Goal: Task Accomplishment & Management: Manage account settings

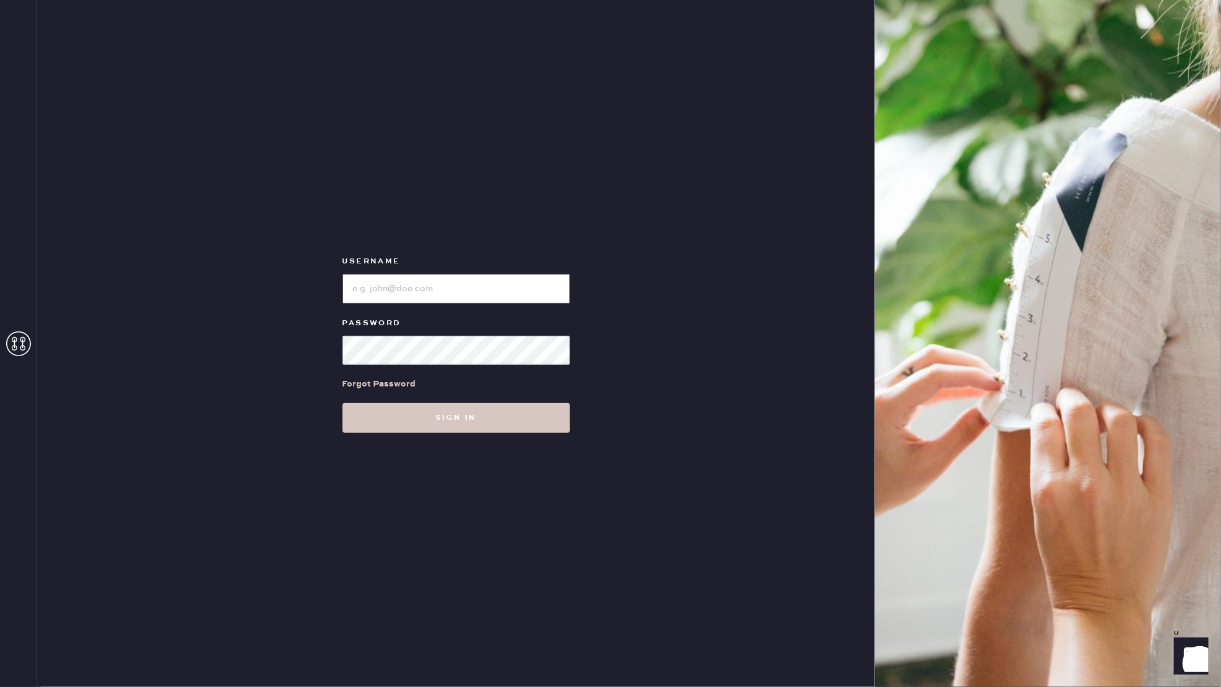
type input "reformationgeorgetown"
click at [480, 426] on button "Sign in" at bounding box center [457, 418] width 228 height 30
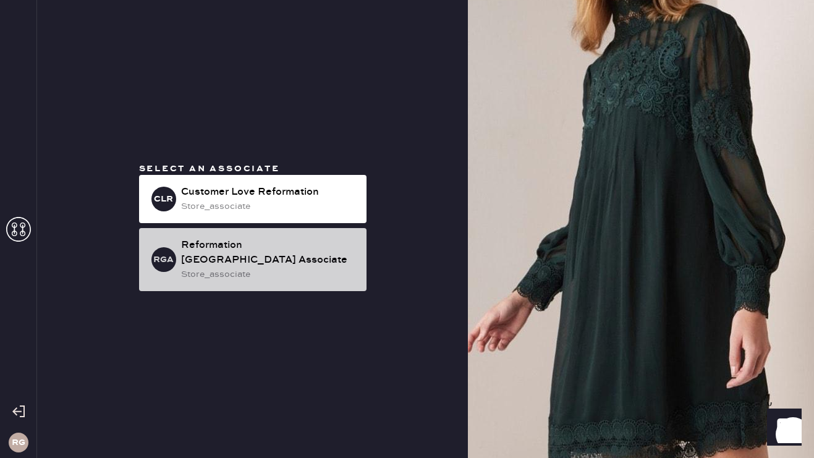
click at [277, 254] on div "Reformation Georgetown Associate" at bounding box center [269, 253] width 176 height 30
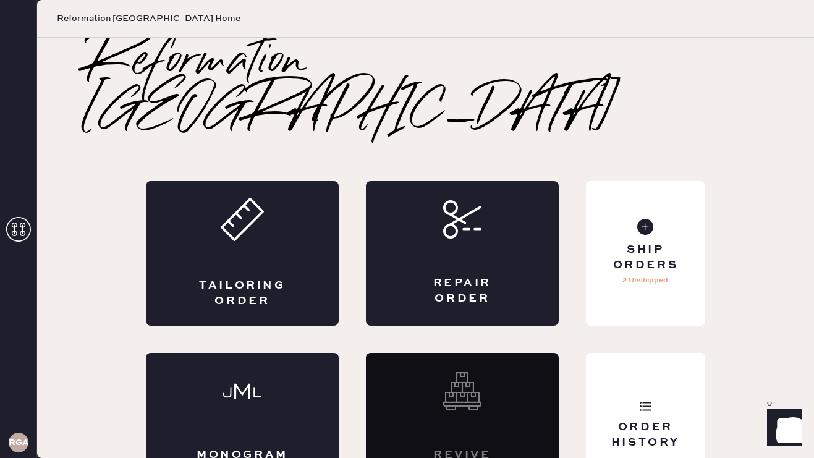
click at [277, 278] on div "Tailoring Order" at bounding box center [242, 293] width 94 height 31
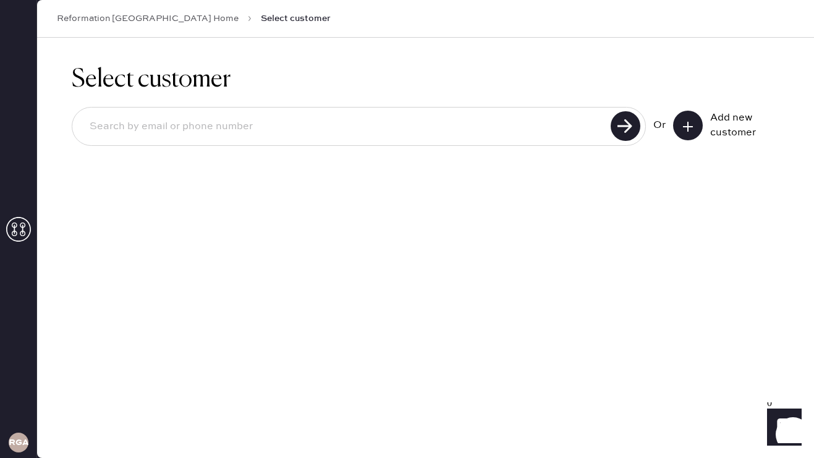
click at [249, 133] on input at bounding box center [343, 127] width 527 height 28
click at [101, 127] on input at bounding box center [343, 127] width 527 height 28
type input "9253307384"
click at [623, 129] on use at bounding box center [626, 126] width 30 height 30
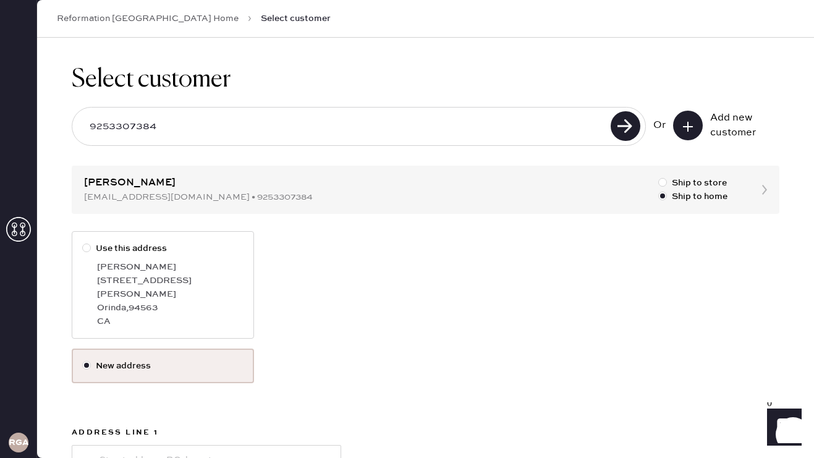
click at [91, 253] on div at bounding box center [89, 249] width 14 height 14
click at [83, 242] on input "Use this address" at bounding box center [82, 242] width 1 height 1
radio input "true"
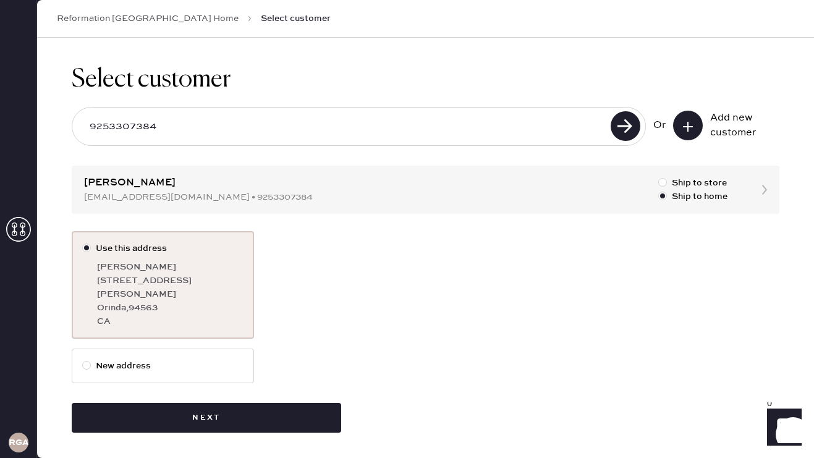
click at [92, 359] on div at bounding box center [89, 366] width 14 height 14
click at [83, 359] on input "New address" at bounding box center [82, 359] width 1 height 1
radio input "true"
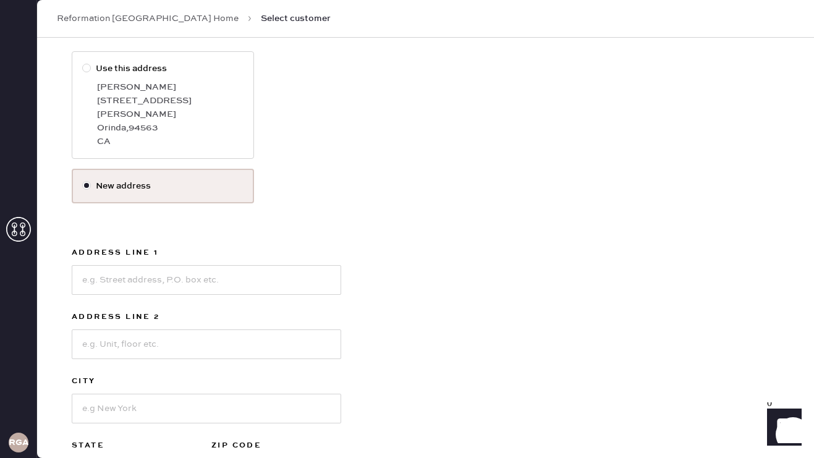
scroll to position [182, 0]
click at [149, 263] on input at bounding box center [207, 278] width 270 height 30
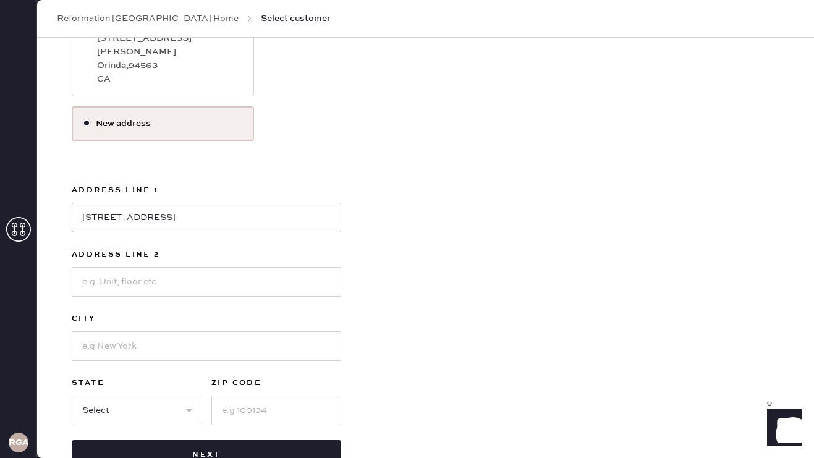
scroll to position [248, 0]
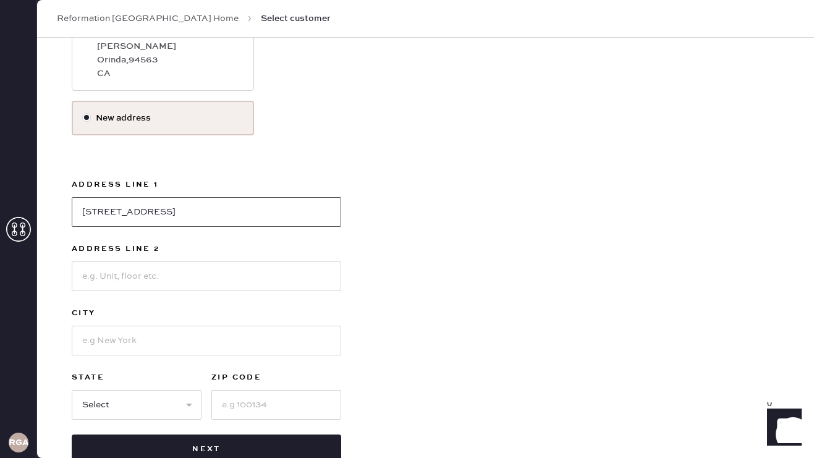
type input "301 18th Avenue"
click at [129, 332] on input at bounding box center [207, 341] width 270 height 30
click at [519, 189] on div "Use this address Sadhana Cardozo 39 Donald Drive Orinda , 94563 CA New address …" at bounding box center [426, 223] width 708 height 481
click at [257, 272] on input at bounding box center [207, 277] width 270 height 30
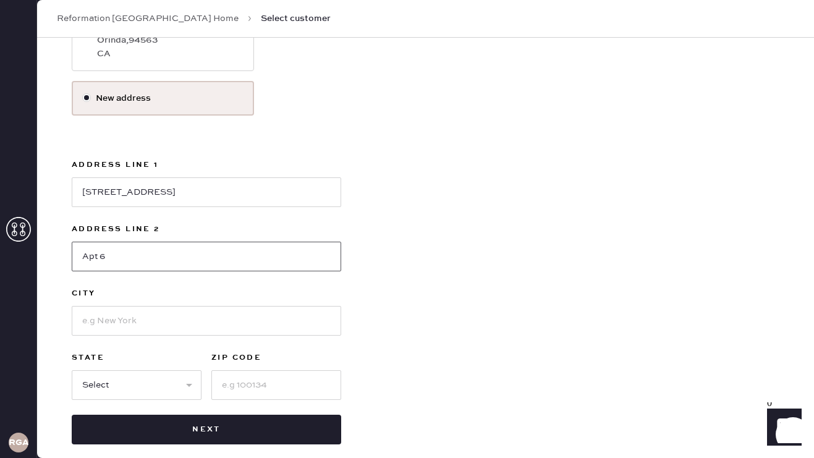
scroll to position [267, 0]
type input "Apt 6"
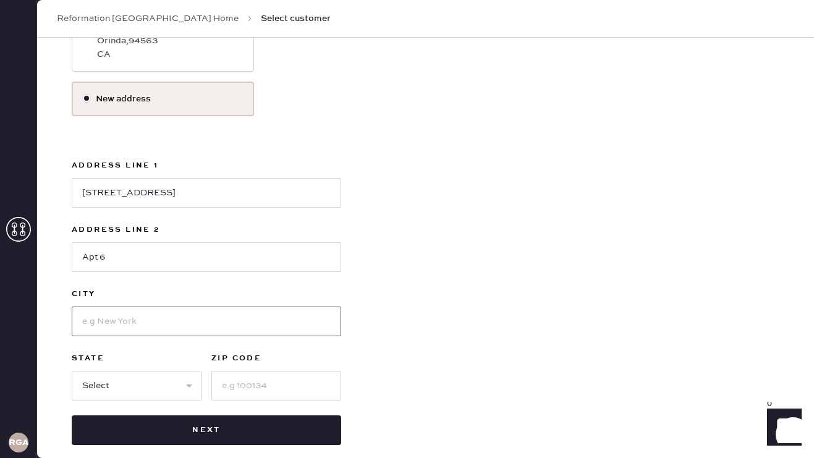
click at [265, 307] on input at bounding box center [207, 322] width 270 height 30
type input "San Francisco"
click at [177, 387] on div "Address Line 1 301 18th Avenue Address Line 2 Apt 6 City San Francisco State Se…" at bounding box center [207, 286] width 270 height 257
click at [177, 378] on select "Select AK AL AR AZ CA CO CT DC DE FL GA HI IA ID IL IN KS KY LA MA MD ME MI MN …" at bounding box center [137, 386] width 130 height 30
select select "CA"
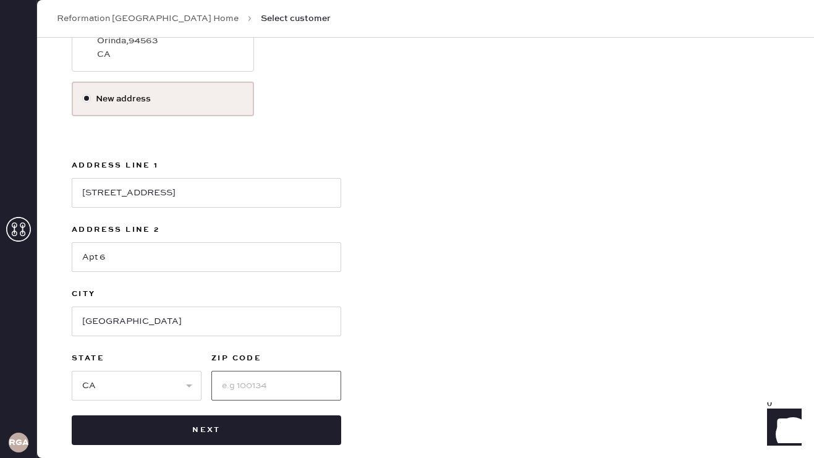
click at [278, 375] on input at bounding box center [276, 386] width 130 height 30
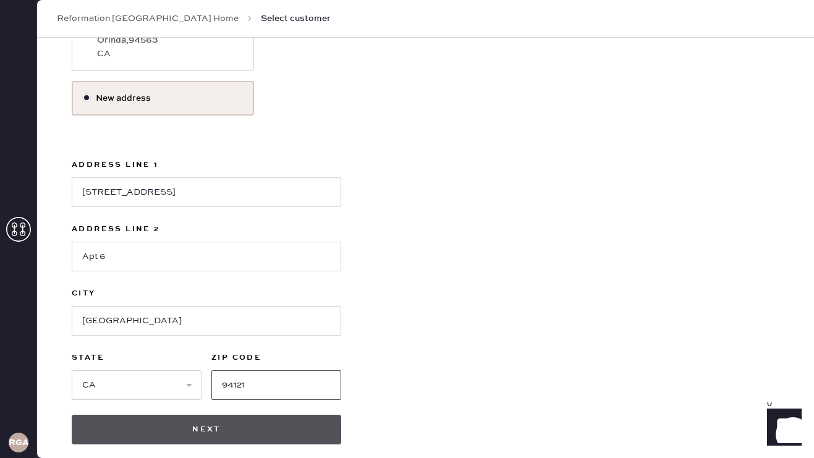
type input "94121"
click at [177, 415] on button "Next" at bounding box center [207, 430] width 270 height 30
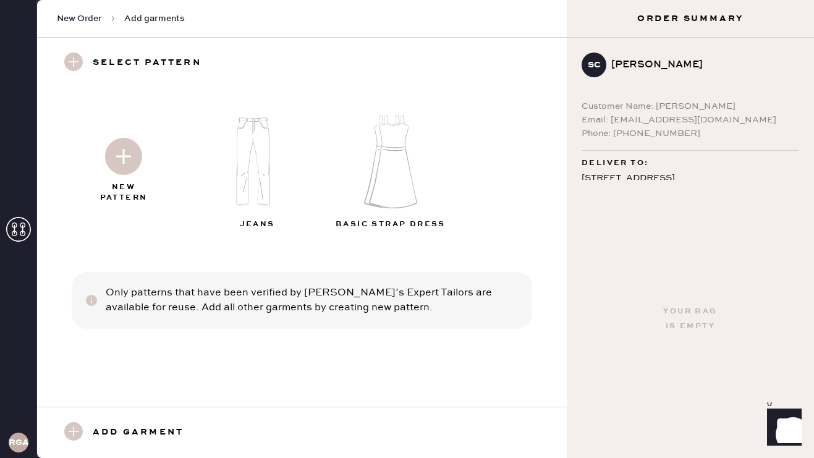
click at [251, 161] on img at bounding box center [259, 161] width 134 height 107
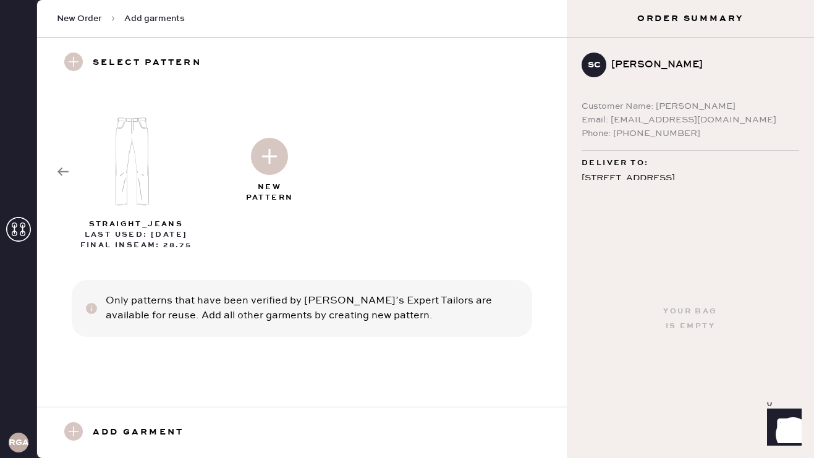
click at [273, 168] on img at bounding box center [269, 156] width 37 height 37
select select "2"
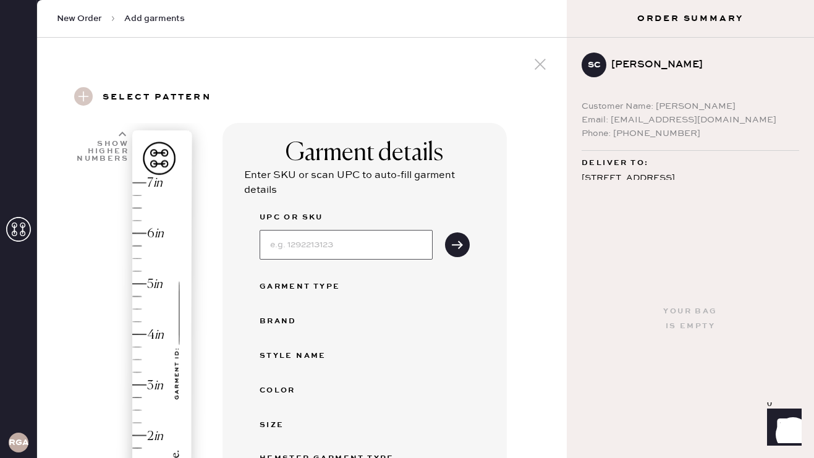
click at [301, 246] on input at bounding box center [346, 245] width 173 height 30
type input "1313451NDN023"
click at [458, 240] on icon "submit" at bounding box center [457, 245] width 12 height 12
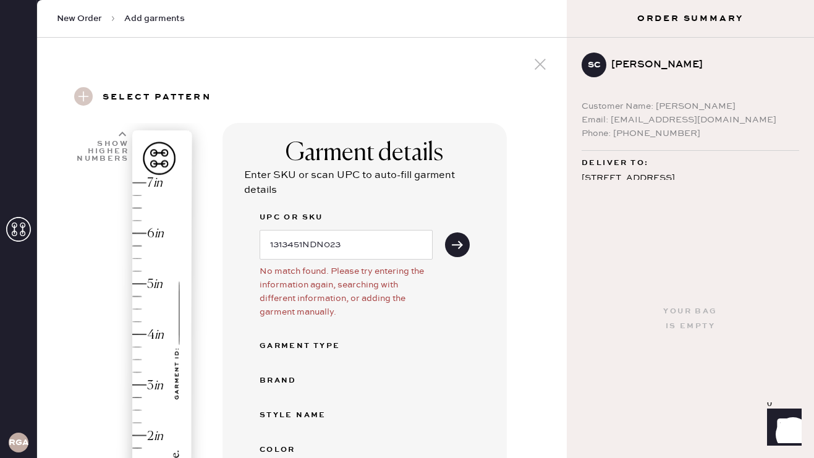
click at [439, 354] on div "UPC or SKU 1313451NDN023 No match found. Please try entering the information ag…" at bounding box center [365, 434] width 210 height 448
drag, startPoint x: 360, startPoint y: 247, endPoint x: 242, endPoint y: 246, distance: 117.5
click at [242, 246] on div "Garment details Enter SKU or scan UPC to auto-fill garment details UPC or SKU 1…" at bounding box center [365, 413] width 284 height 580
click at [449, 240] on button "submit" at bounding box center [457, 244] width 25 height 25
click at [448, 244] on button "submit" at bounding box center [457, 244] width 25 height 25
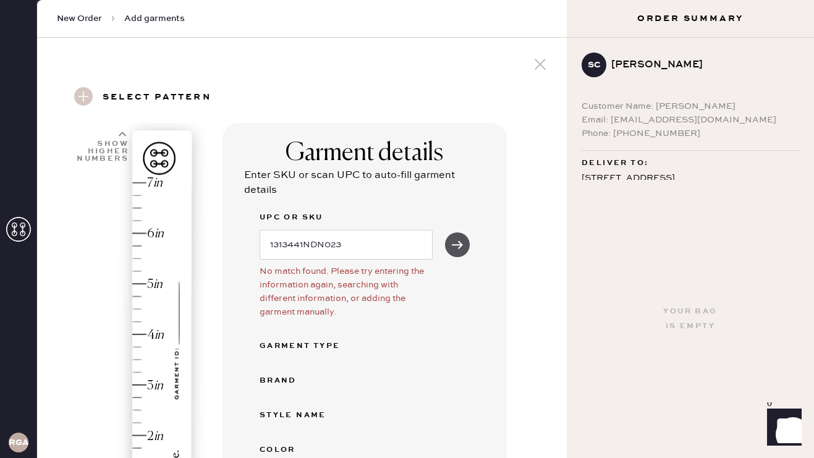
click at [452, 245] on icon "submit" at bounding box center [457, 245] width 12 height 12
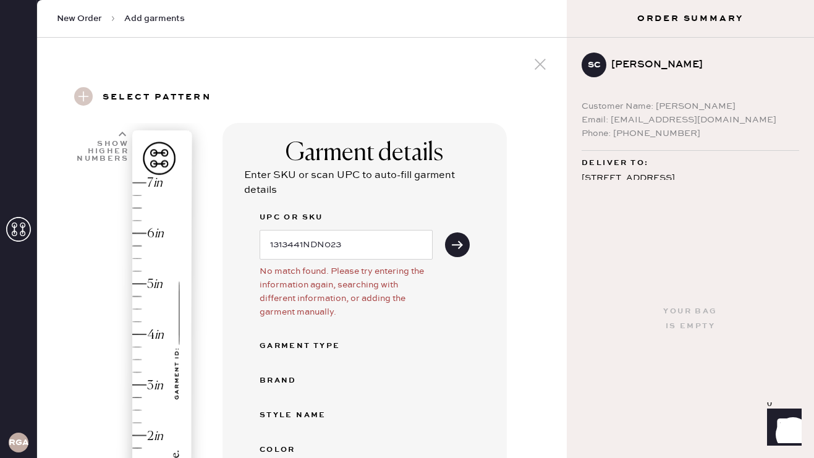
click at [420, 267] on div "No match found. Please try entering the information again, searching with diffe…" at bounding box center [346, 292] width 173 height 54
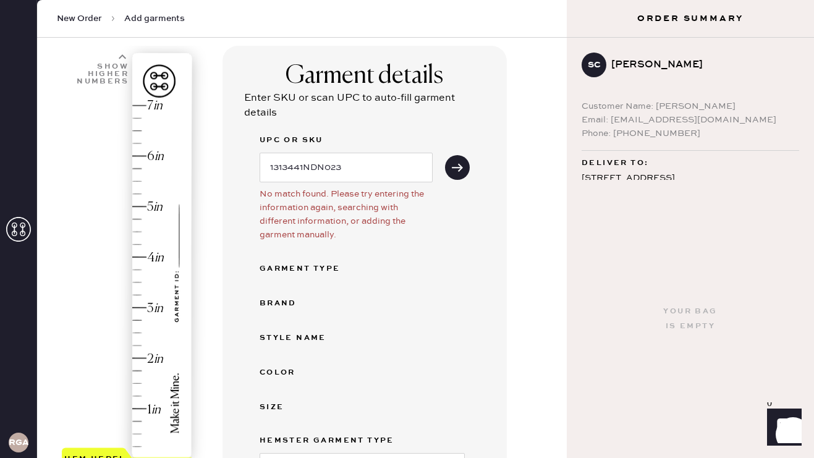
scroll to position [79, 0]
click at [348, 266] on div "Garment Type" at bounding box center [309, 267] width 99 height 15
click at [331, 265] on div "Garment Type" at bounding box center [309, 267] width 99 height 15
click at [361, 194] on div "No match found. Please try entering the information again, searching with diffe…" at bounding box center [346, 213] width 173 height 54
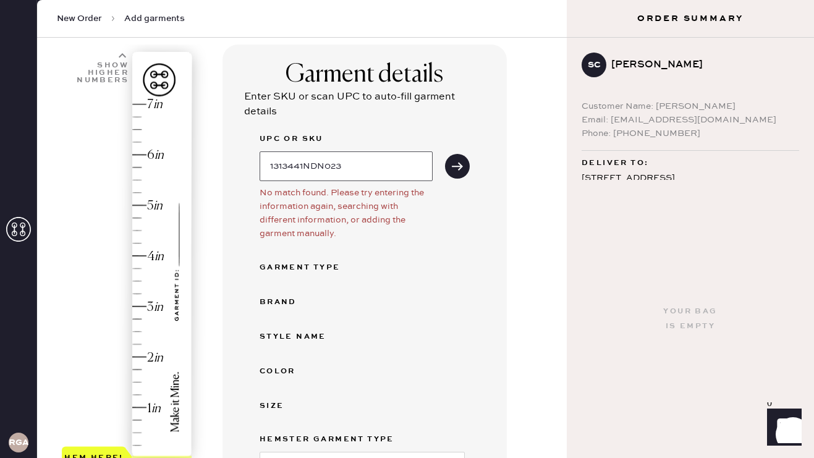
click at [362, 177] on input "1313441NDN023" at bounding box center [346, 166] width 173 height 30
click at [452, 171] on icon "submit" at bounding box center [457, 166] width 12 height 12
click at [457, 161] on icon "submit" at bounding box center [457, 166] width 12 height 12
drag, startPoint x: 401, startPoint y: 161, endPoint x: 270, endPoint y: 157, distance: 130.5
click at [270, 157] on input "1313441NDN023" at bounding box center [346, 166] width 173 height 30
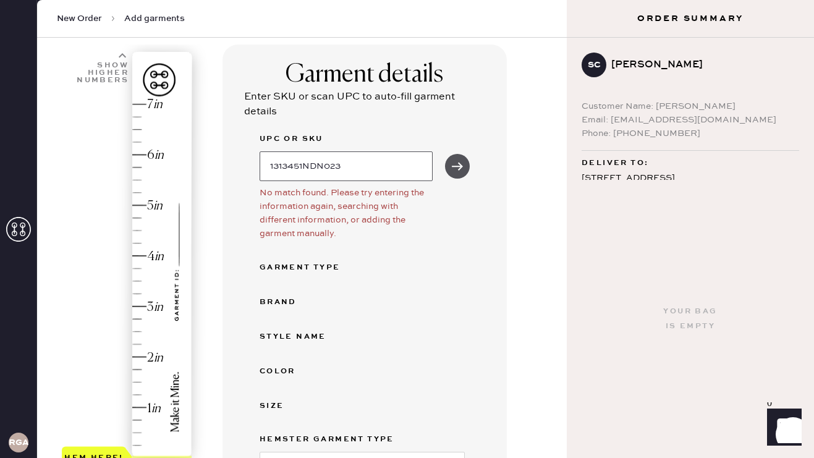
type input "1313451NDN023"
click at [456, 165] on use "submit" at bounding box center [457, 166] width 11 height 8
click at [444, 199] on div "UPC or SKU 1313451NDN023 No match found. Please try entering the information ag…" at bounding box center [365, 356] width 210 height 448
click at [466, 171] on button "submit" at bounding box center [457, 166] width 25 height 25
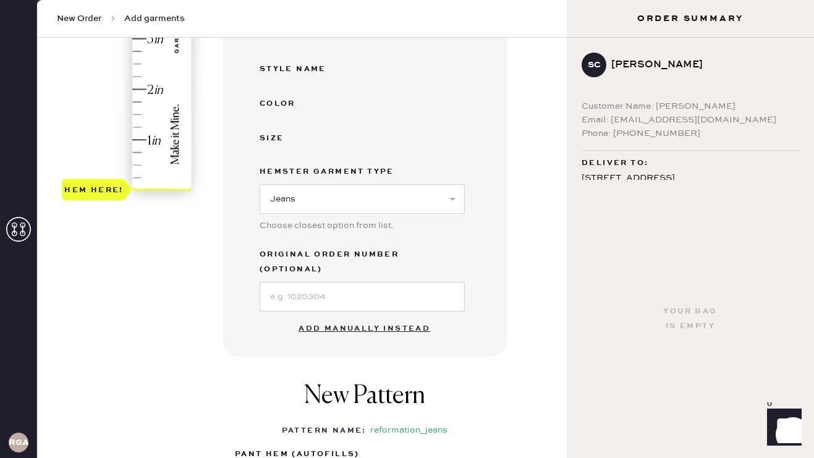
scroll to position [357, 0]
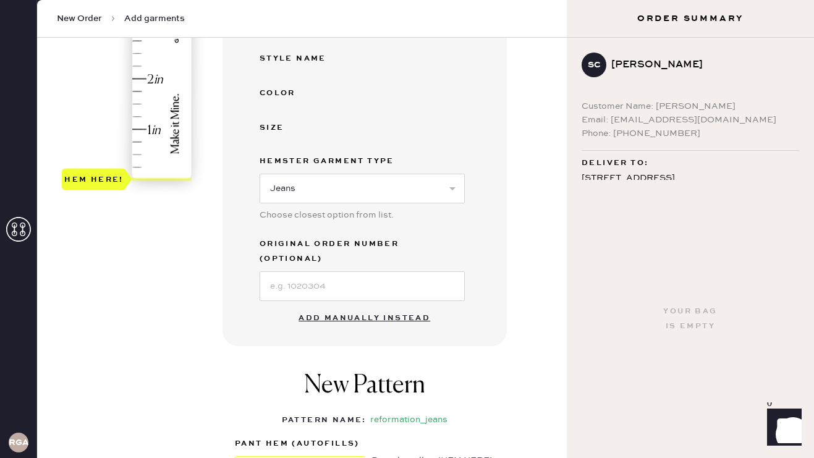
click at [364, 306] on button "Add manually instead" at bounding box center [364, 318] width 147 height 25
select select "2"
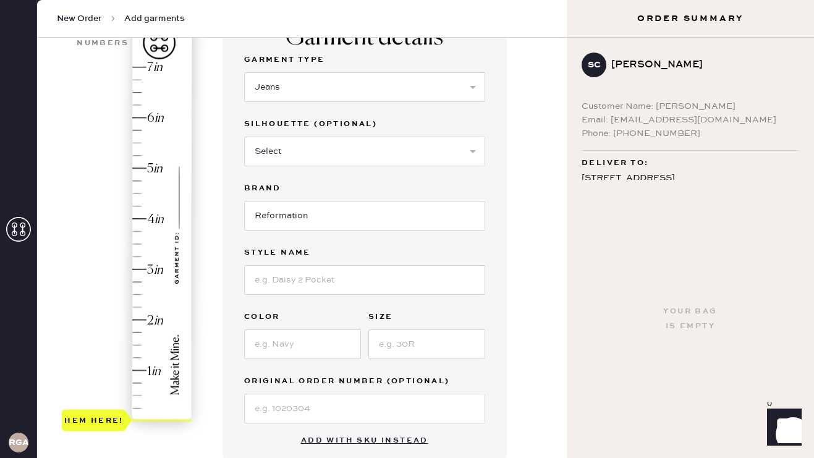
scroll to position [97, 0]
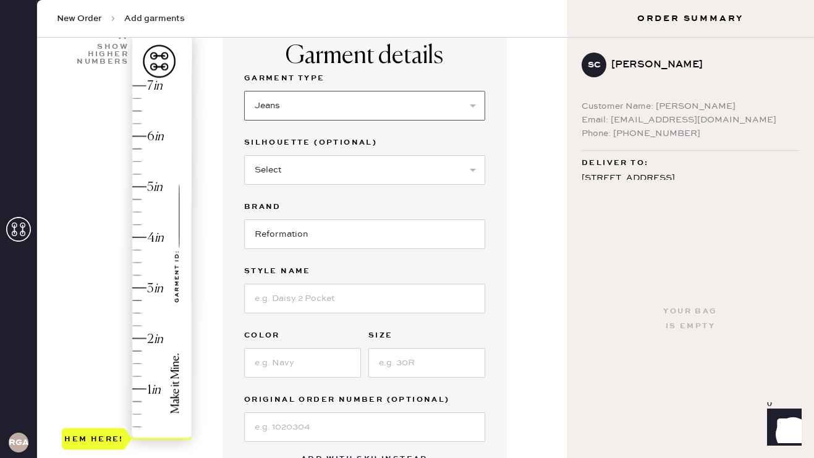
click at [291, 110] on select "Select Basic Skirt Jeans Leggings Pants Shorts Basic Sleeved Dress Basic Sleeve…" at bounding box center [364, 106] width 241 height 30
click at [284, 166] on select "Select Shorts Cropped Flare Boot Cut Straight Skinny Other" at bounding box center [364, 170] width 241 height 30
select select "other"
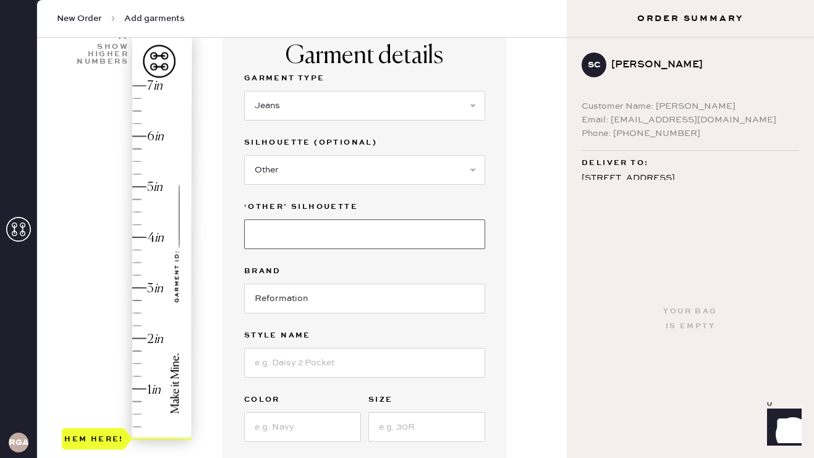
click at [292, 230] on input at bounding box center [364, 234] width 241 height 30
type input "Slouchy Wide Leg"
click at [238, 291] on div "Garment details Garment Type Select Basic Skirt Jeans Leggings Pants Shorts Bas…" at bounding box center [365, 289] width 284 height 526
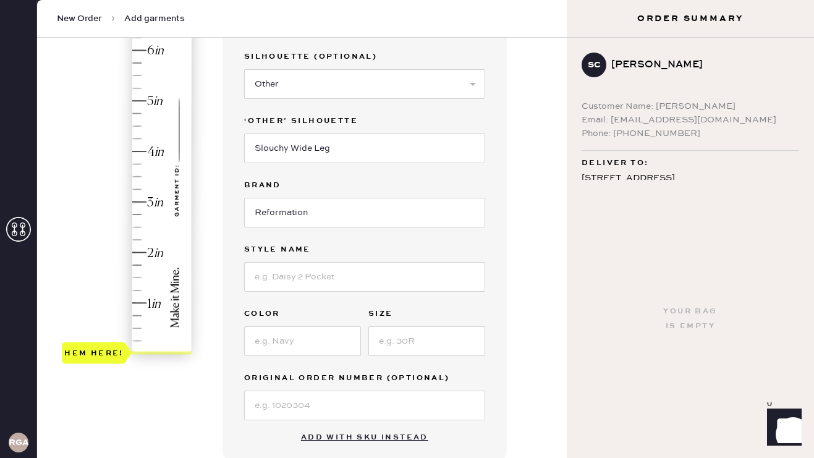
scroll to position [191, 0]
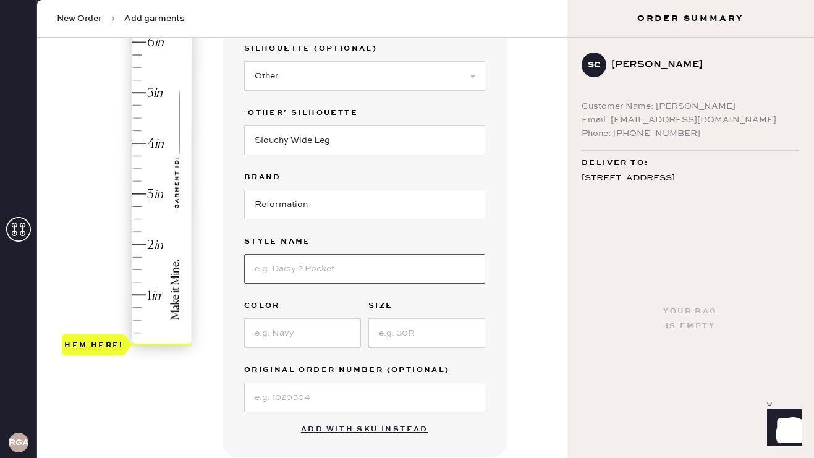
click at [266, 283] on input at bounding box center [364, 269] width 241 height 30
type input "Cary Low Rise Slouchy Wide Leg Jeans"
click at [269, 338] on input at bounding box center [302, 333] width 117 height 30
type input "Ondine"
click at [391, 331] on input at bounding box center [426, 333] width 117 height 30
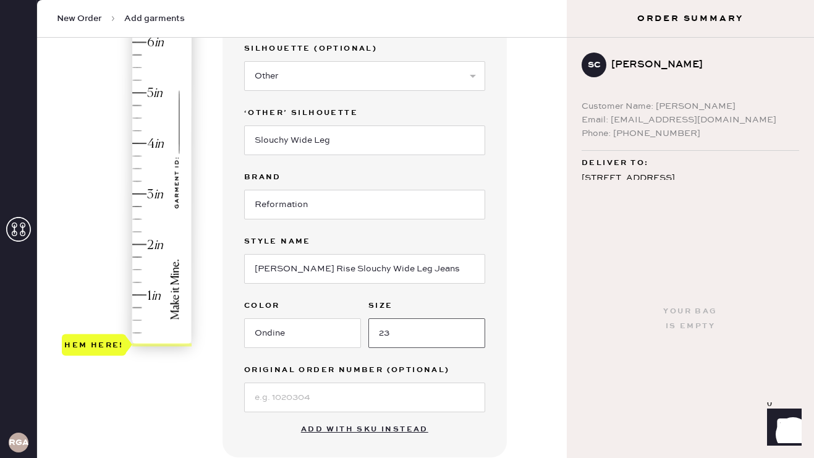
type input "23"
click at [259, 370] on label "Original Order Number (Optional)" at bounding box center [364, 370] width 241 height 15
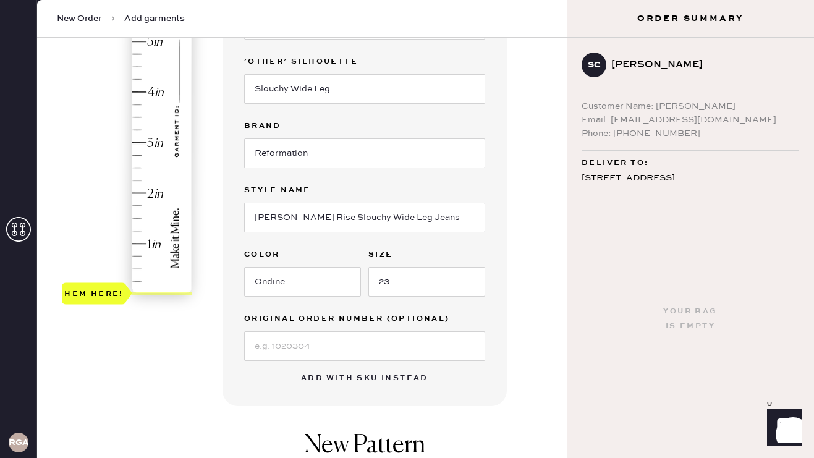
scroll to position [245, 0]
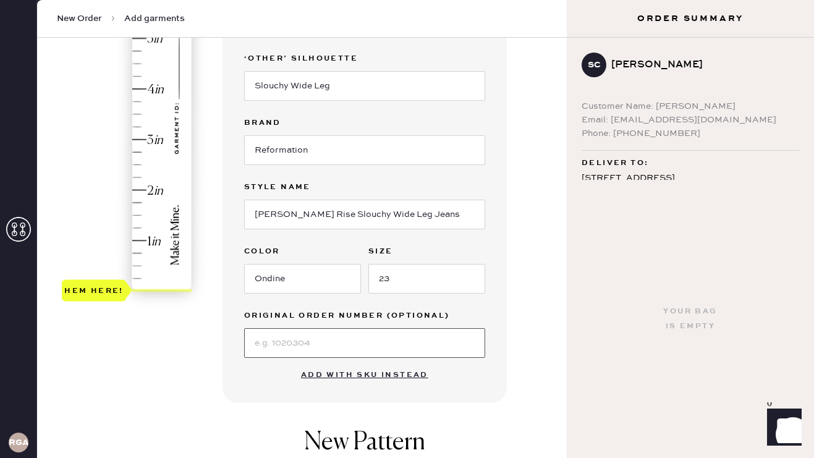
click at [264, 355] on input at bounding box center [364, 343] width 241 height 30
type input "S32508896"
click at [166, 357] on div "1 in 2 in 3 in 4 in 5 in 6 in 7 in Show higher numbers Show lower numbers Hem h…" at bounding box center [302, 261] width 510 height 767
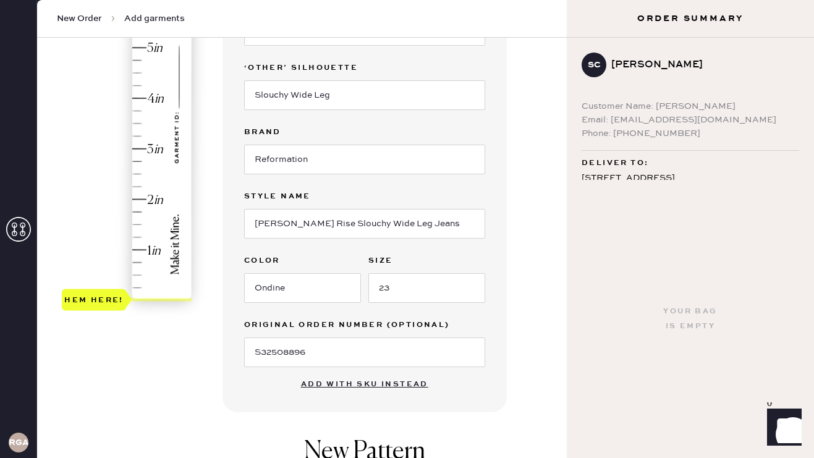
scroll to position [238, 0]
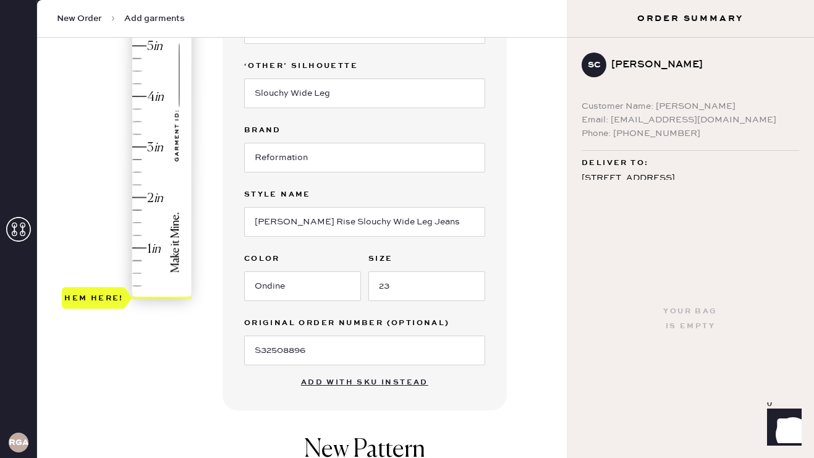
type input "4"
click at [132, 96] on div "Hem here!" at bounding box center [128, 121] width 132 height 365
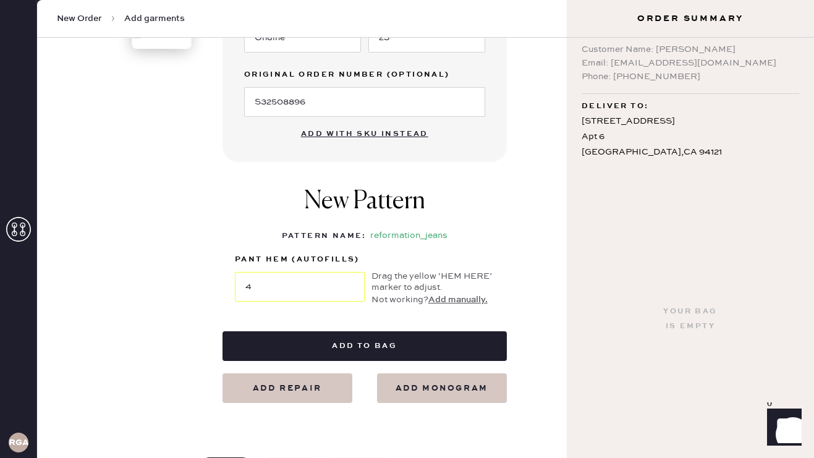
scroll to position [486, 0]
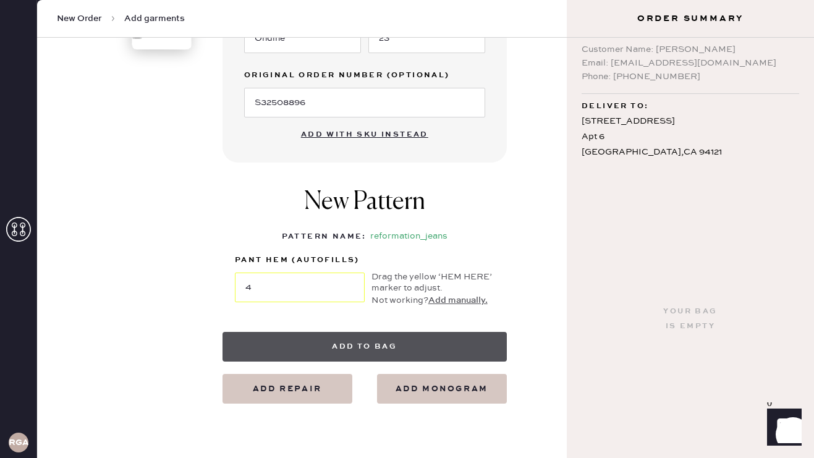
click at [399, 346] on button "Add to bag" at bounding box center [365, 347] width 284 height 30
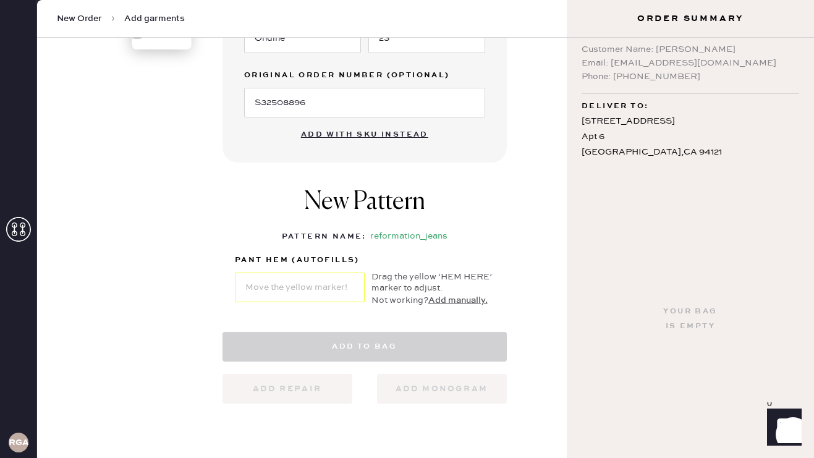
select select "2"
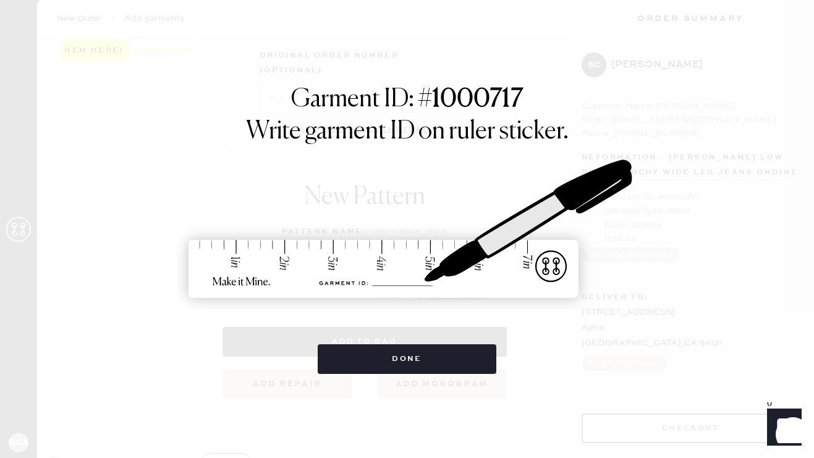
scroll to position [0, 0]
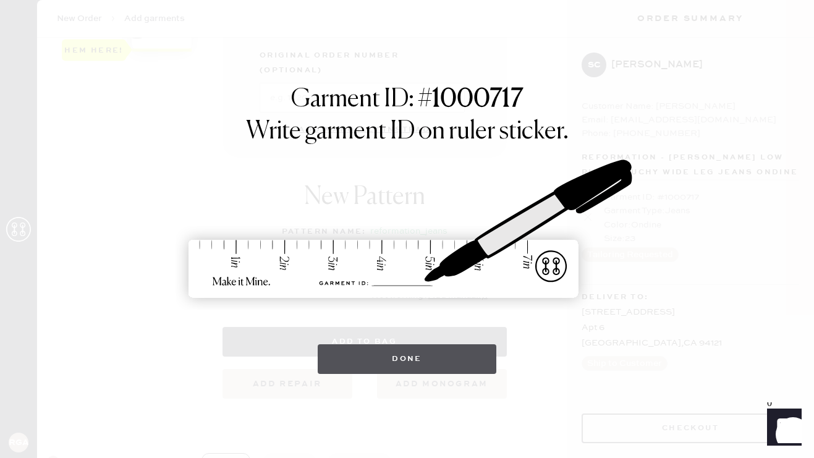
click at [386, 349] on button "Done" at bounding box center [407, 359] width 179 height 30
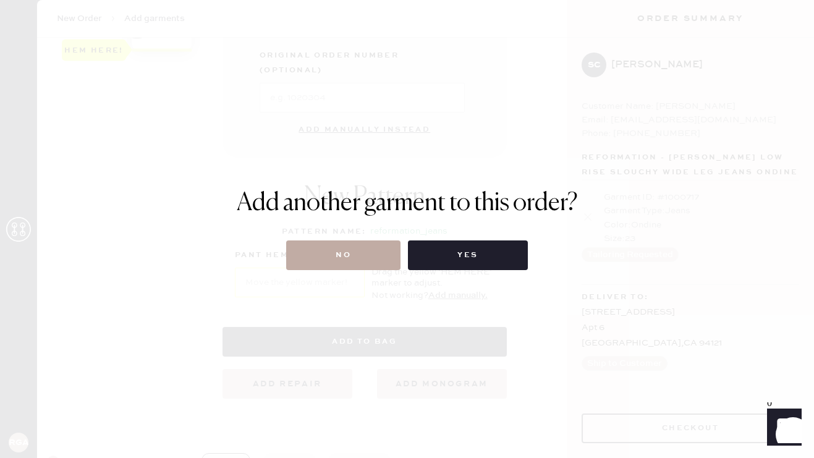
click at [338, 256] on button "No" at bounding box center [343, 255] width 114 height 30
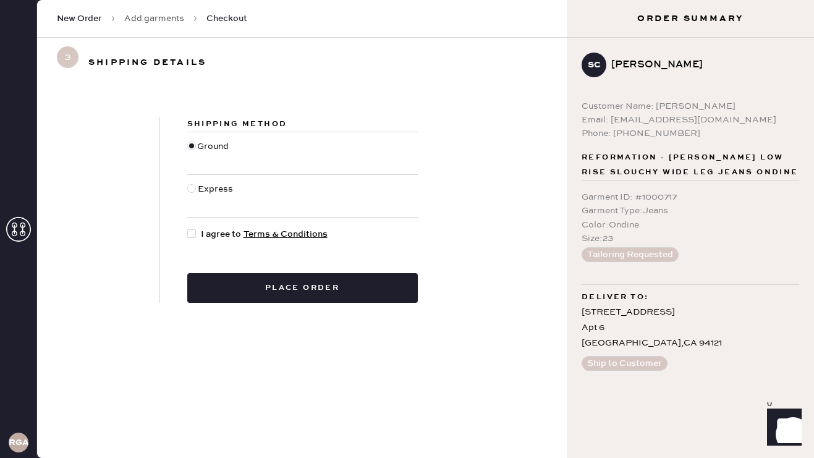
click at [191, 233] on div at bounding box center [191, 233] width 9 height 9
click at [188, 228] on input "I agree to Terms & Conditions" at bounding box center [187, 228] width 1 height 1
checkbox input "true"
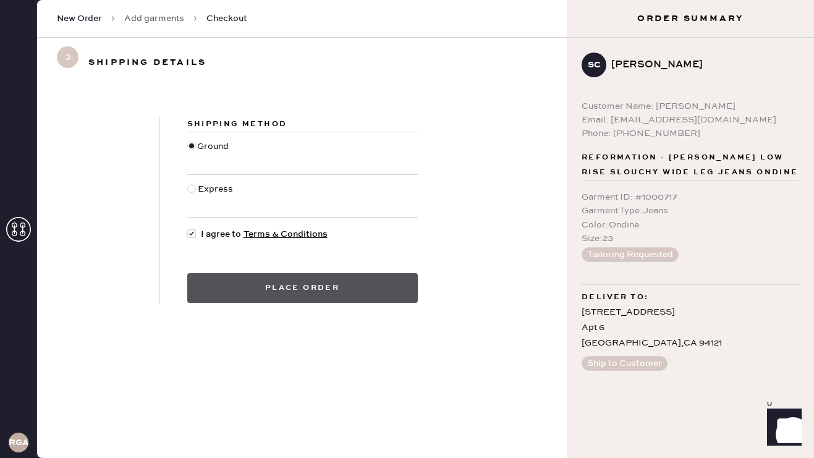
click at [233, 278] on button "Place order" at bounding box center [302, 288] width 231 height 30
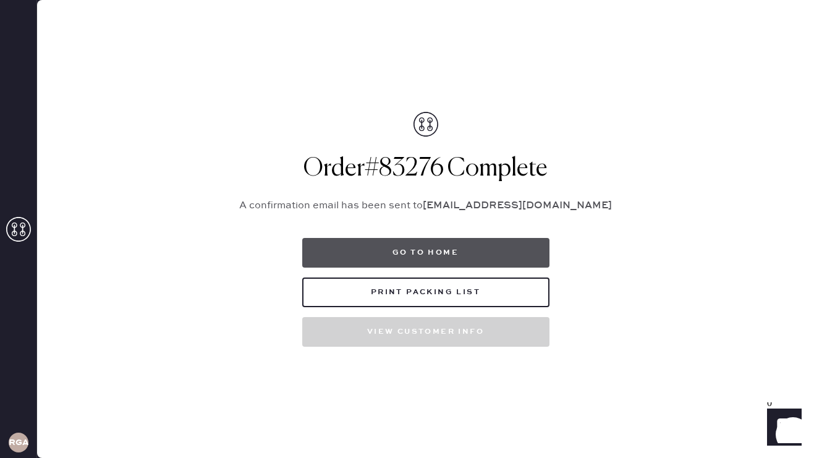
click at [362, 257] on button "Go to home" at bounding box center [425, 253] width 247 height 30
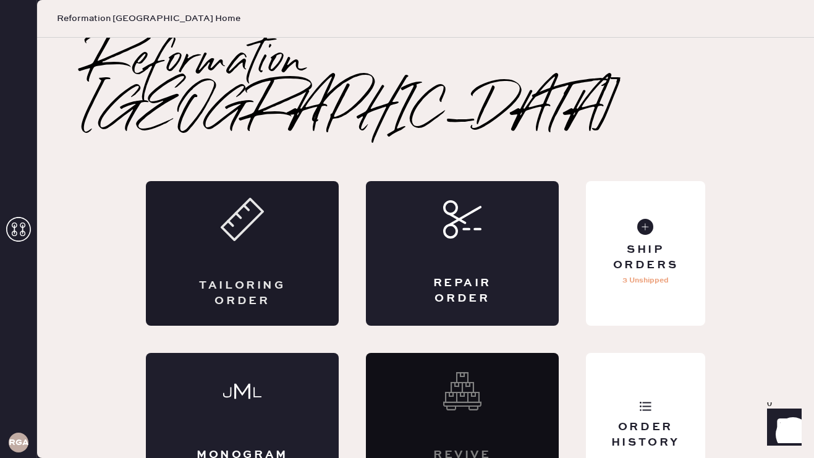
click at [267, 219] on div "Tailoring Order" at bounding box center [242, 253] width 193 height 145
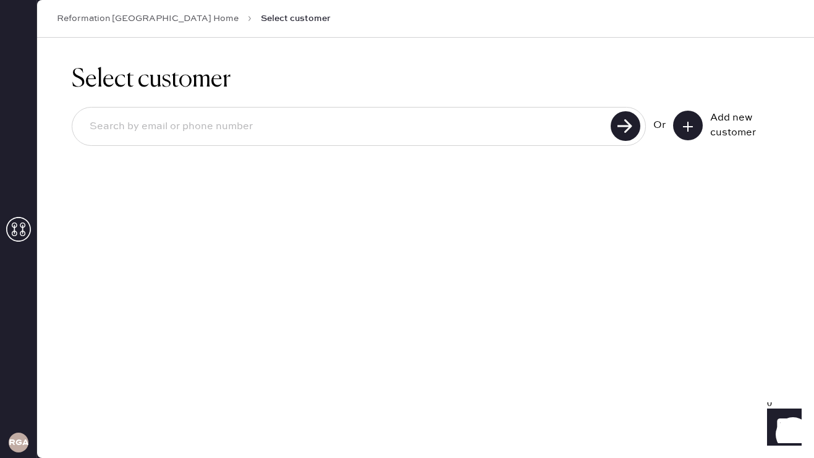
click at [226, 136] on input at bounding box center [343, 127] width 527 height 28
type input "Angelica.slater01@GMAIL.COM"
click at [620, 120] on use at bounding box center [626, 126] width 30 height 30
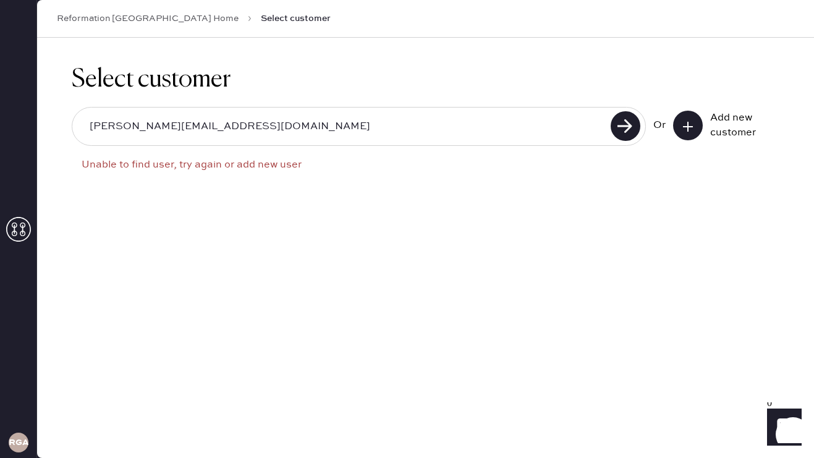
click at [684, 126] on use at bounding box center [688, 127] width 10 height 10
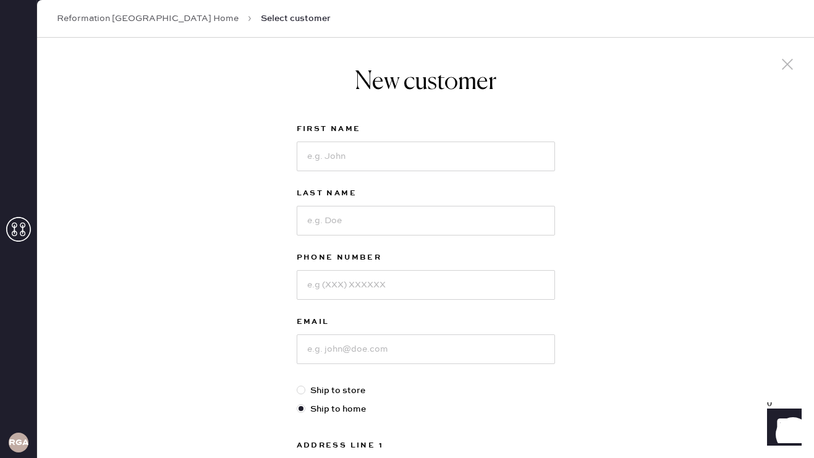
click at [360, 172] on div "First Name" at bounding box center [426, 154] width 258 height 64
click at [362, 167] on input at bounding box center [426, 157] width 258 height 30
type input "ANGIE"
type input "SLATER"
type input "6173190090"
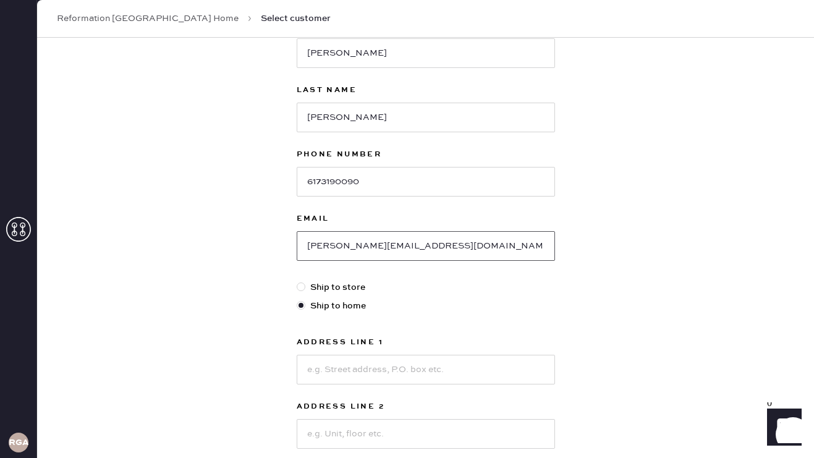
scroll to position [149, 0]
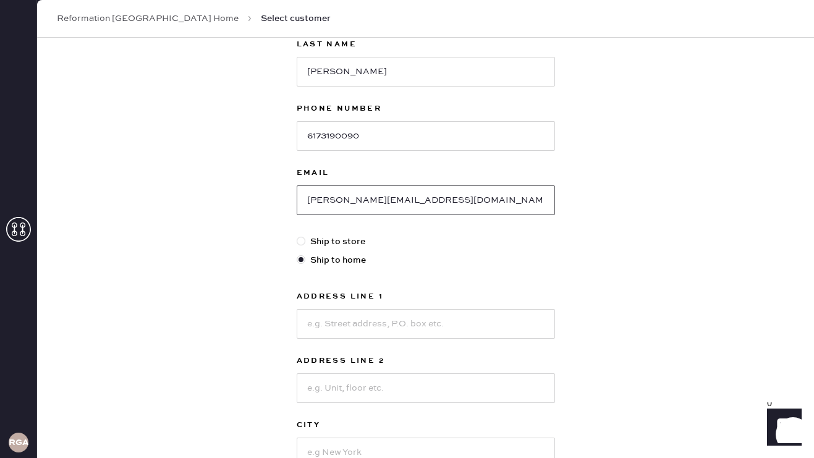
type input "ANGELICA.SLATER01@GMAIL.COM"
click at [386, 318] on input at bounding box center [426, 324] width 258 height 30
type input "2250 CLARENDON BLVD"
type input "1"
type input "APT 1608"
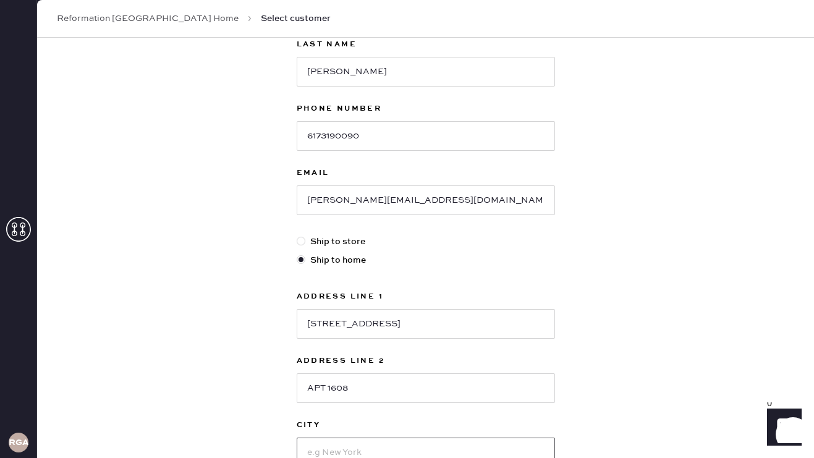
scroll to position [158, 0]
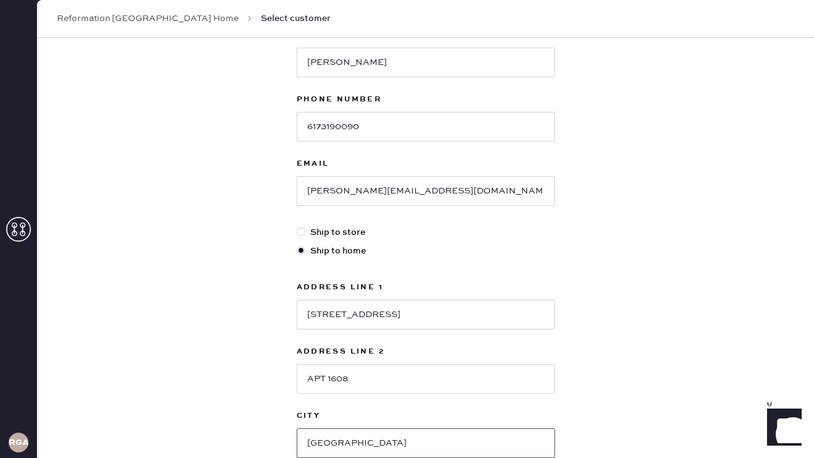
type input "ARLINGTON"
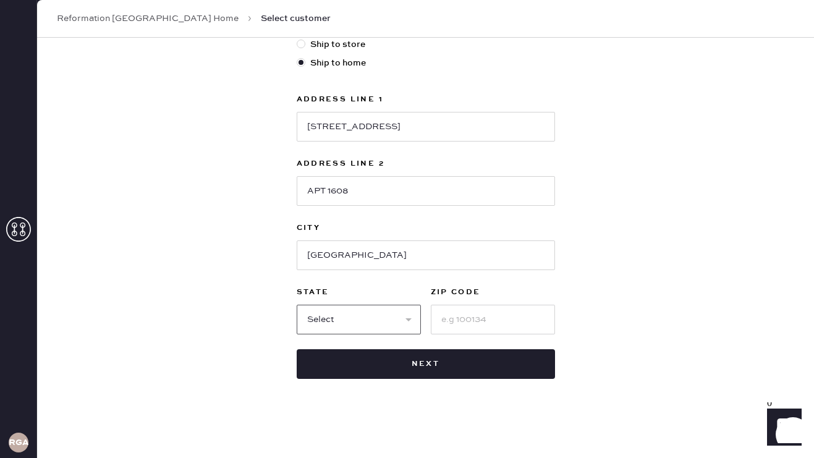
select select "VA"
click at [474, 325] on input at bounding box center [493, 320] width 124 height 30
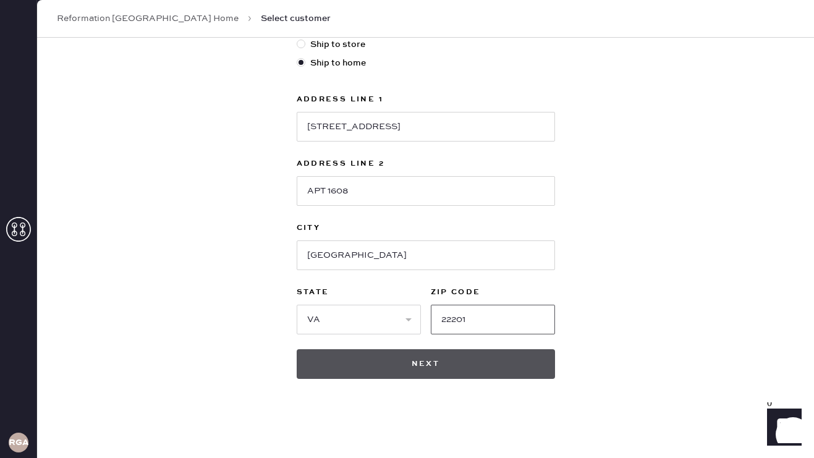
type input "22201"
click at [462, 360] on button "Next" at bounding box center [426, 364] width 258 height 30
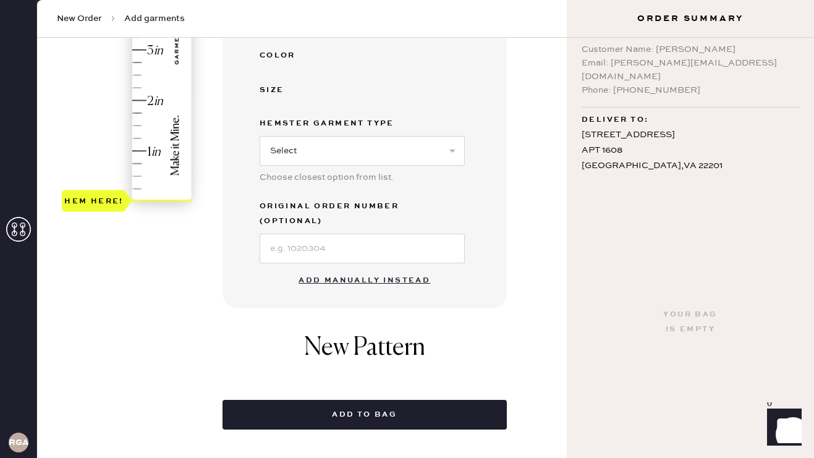
scroll to position [347, 0]
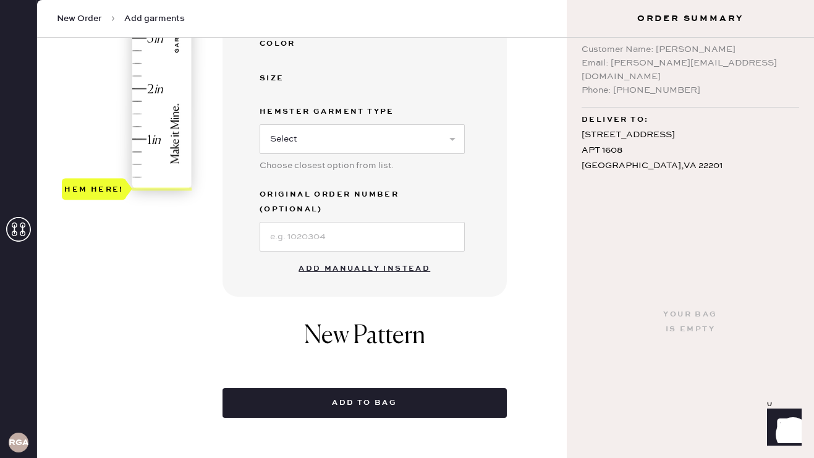
click at [362, 257] on button "Add manually instead" at bounding box center [364, 269] width 147 height 25
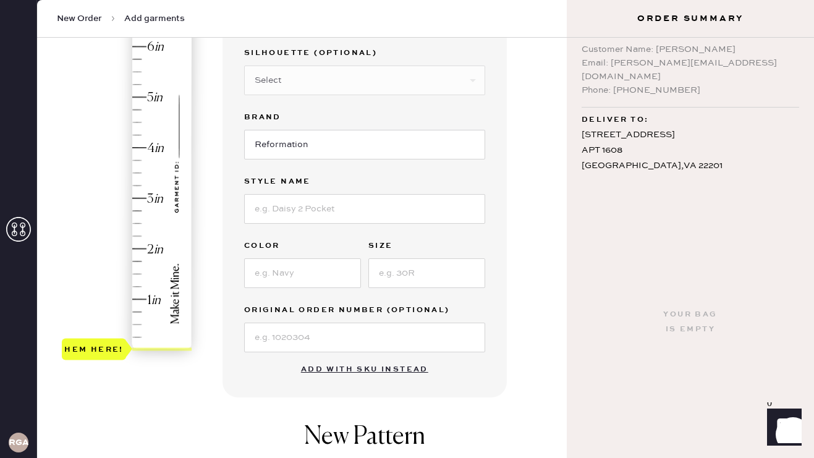
scroll to position [0, 0]
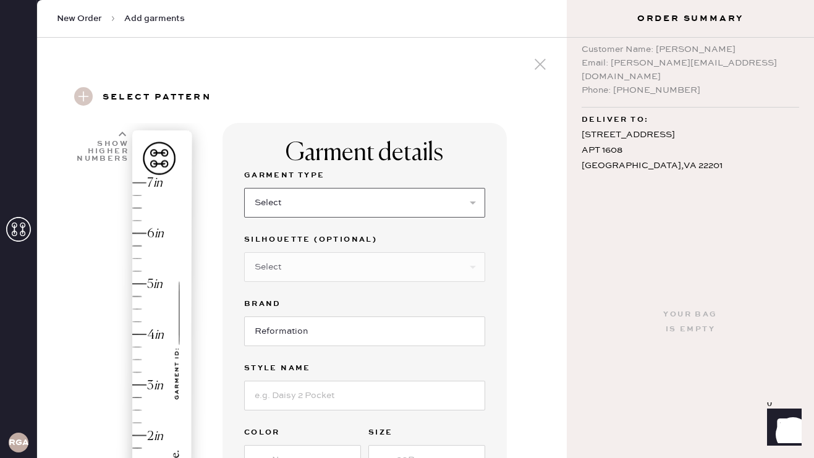
click at [322, 199] on select "Select Basic Skirt Jeans Leggings Pants Shorts Basic Sleeved Dress Basic Sleeve…" at bounding box center [364, 203] width 241 height 30
select select "2"
click at [291, 268] on select "Select Shorts Cropped Flare Boot Cut Straight Skinny Other" at bounding box center [364, 267] width 241 height 30
select select "other"
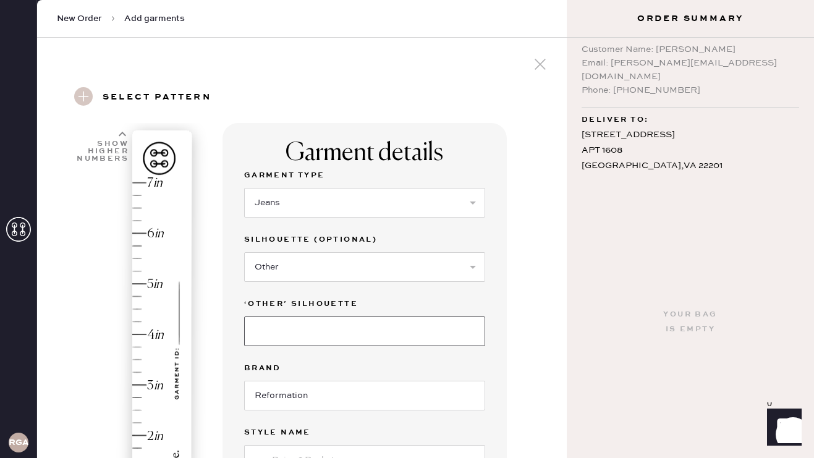
click at [276, 330] on input at bounding box center [364, 332] width 241 height 30
type input "Slouchy Wide Leg"
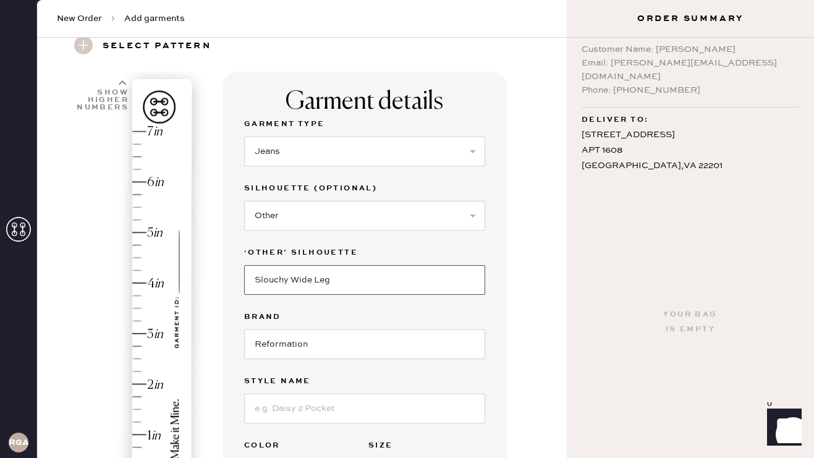
scroll to position [53, 0]
click at [278, 415] on input at bounding box center [364, 408] width 241 height 30
type input "Cary Low Rise Slouchy Wide Leg Jeans"
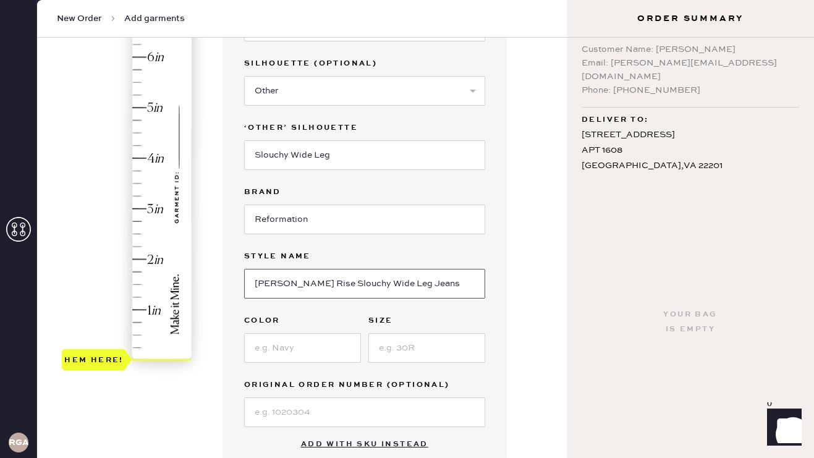
scroll to position [179, 0]
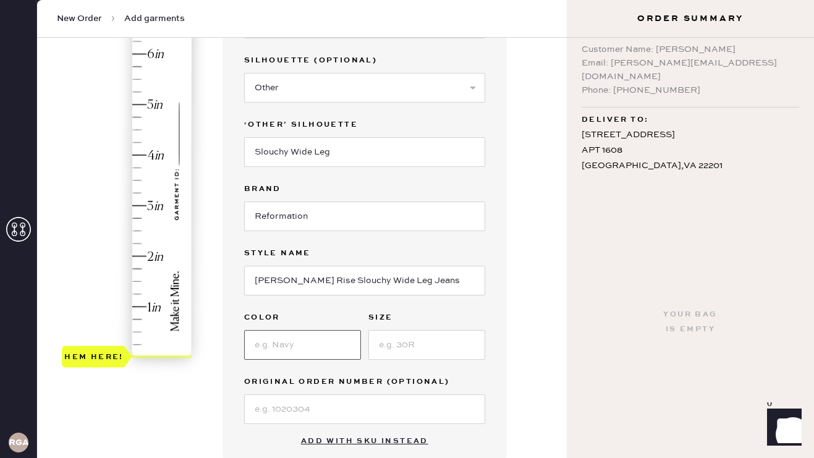
click at [302, 357] on input at bounding box center [302, 345] width 117 height 30
type input "Ondine"
click at [378, 343] on input at bounding box center [426, 345] width 117 height 30
type input "26"
click at [350, 419] on input at bounding box center [364, 409] width 241 height 30
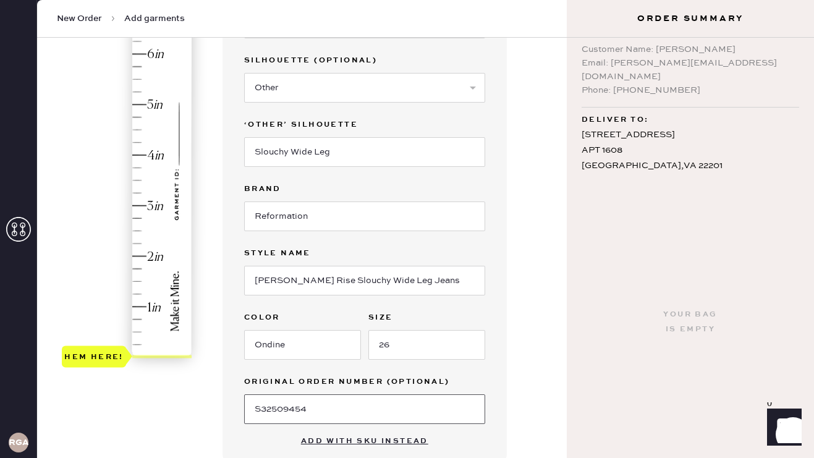
type input "S32509454"
click at [216, 416] on div "1 in 2 in 3 in 4 in 5 in 6 in 7 in Show higher numbers Show lower numbers Hem h…" at bounding box center [302, 327] width 510 height 767
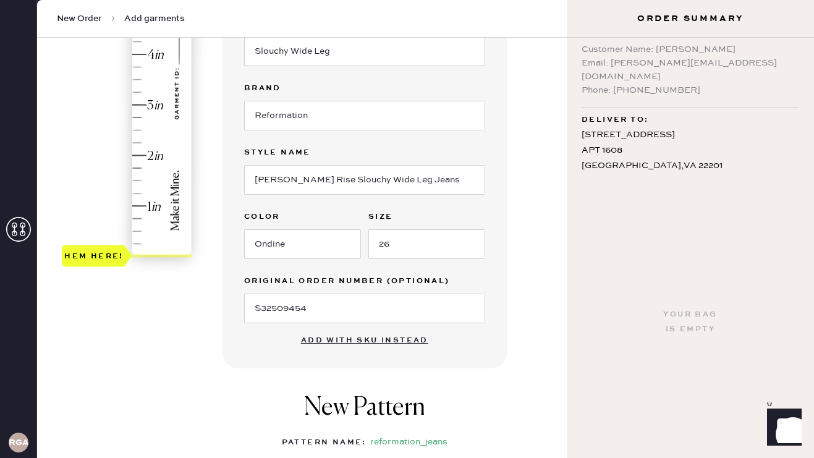
scroll to position [269, 0]
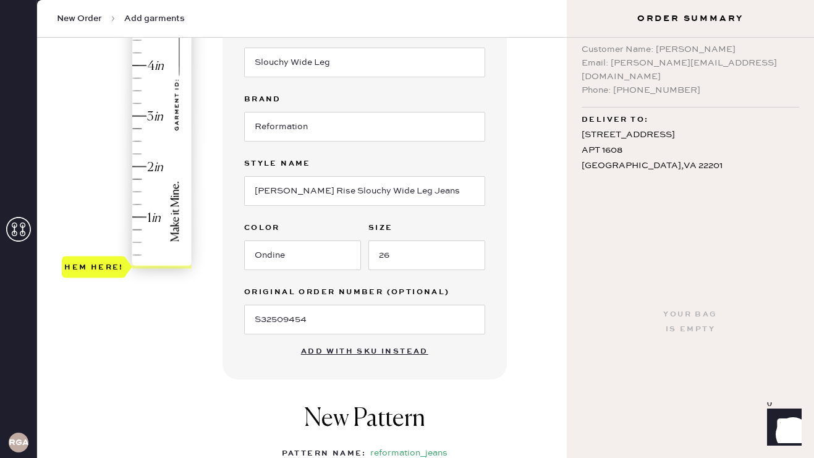
type input "3"
click at [142, 115] on div "Hem here!" at bounding box center [128, 90] width 132 height 365
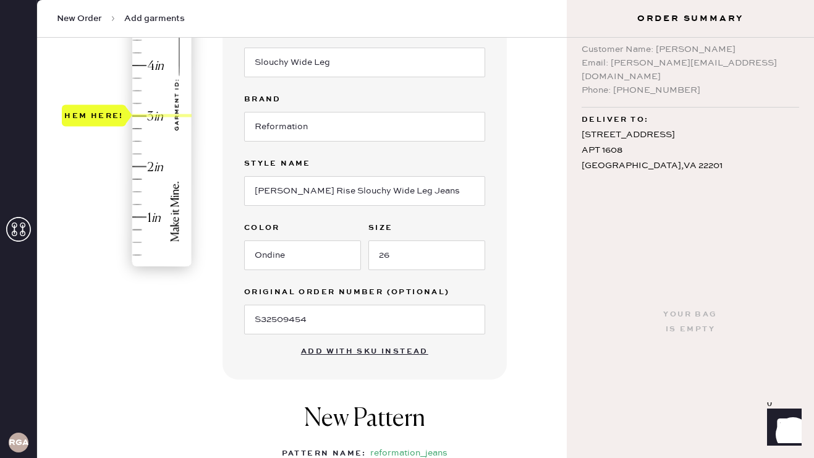
click at [190, 365] on div "1 in 2 in 3 in 4 in 5 in 6 in 7 in Show higher numbers Show lower numbers Hem h…" at bounding box center [302, 237] width 510 height 767
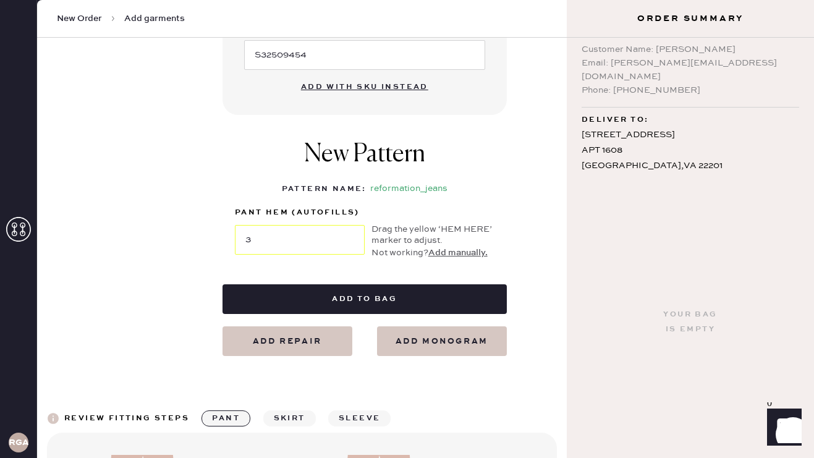
scroll to position [538, 0]
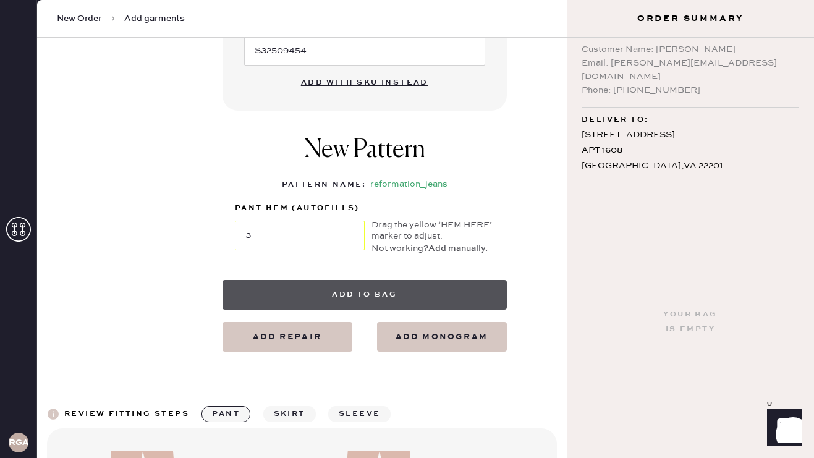
click at [242, 302] on button "Add to bag" at bounding box center [365, 295] width 284 height 30
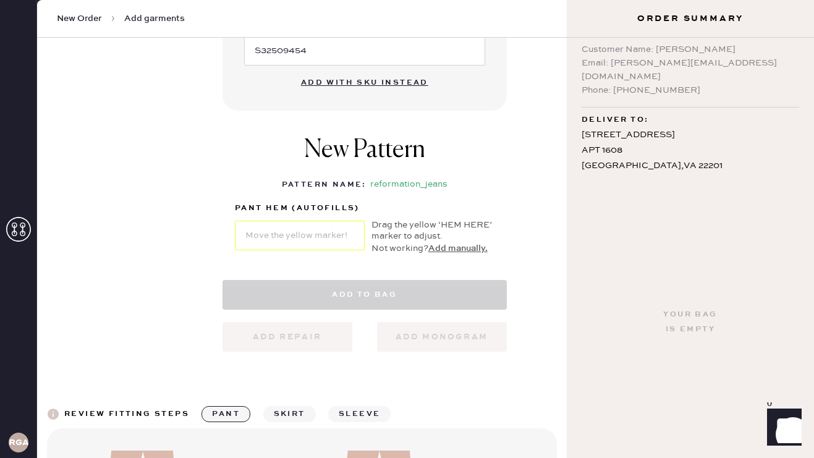
select select "2"
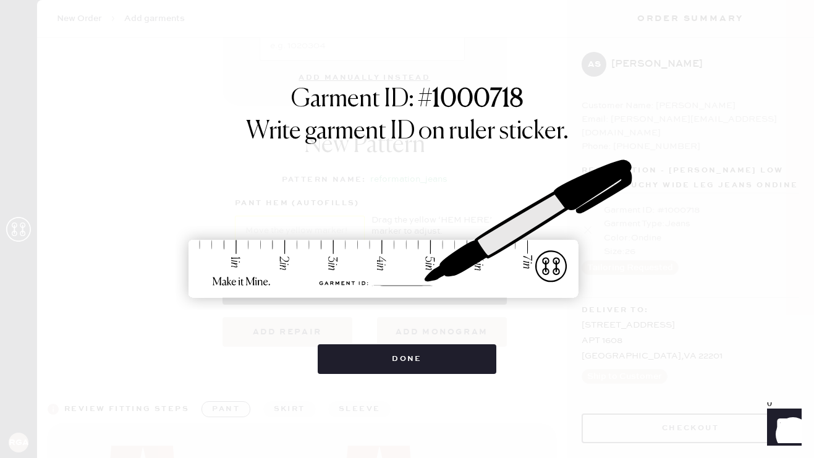
scroll to position [0, 0]
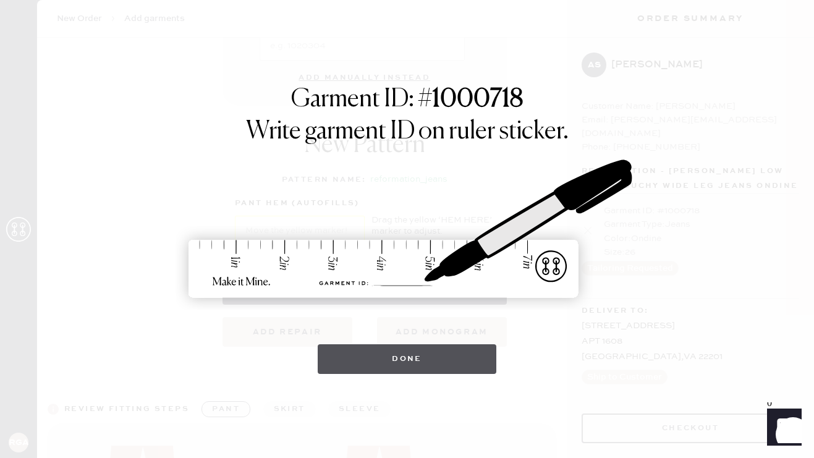
click at [371, 367] on button "Done" at bounding box center [407, 359] width 179 height 30
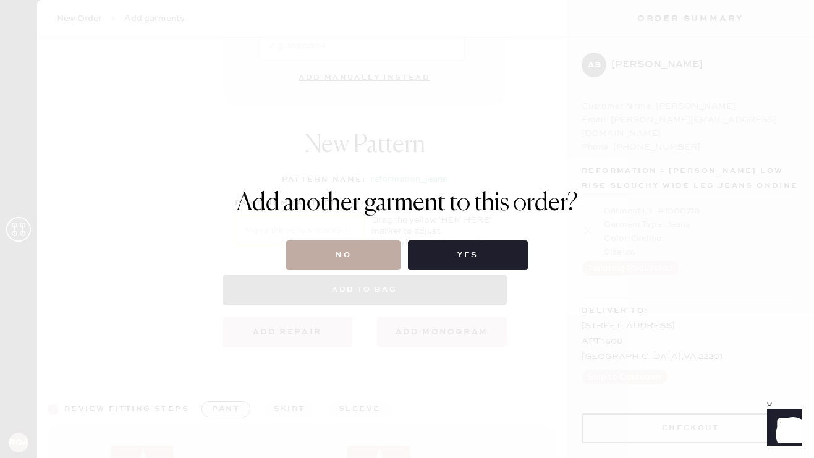
click at [346, 249] on button "No" at bounding box center [343, 255] width 114 height 30
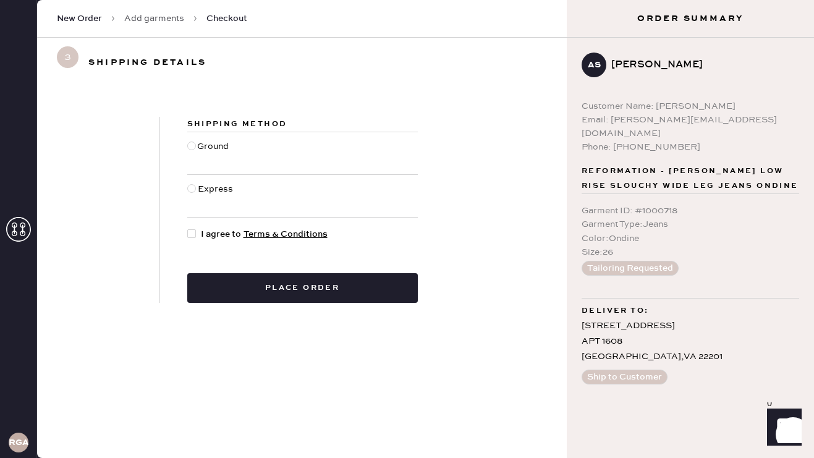
click at [197, 148] on div "Ground" at bounding box center [214, 153] width 35 height 27
click at [188, 140] on input "Ground" at bounding box center [187, 140] width 1 height 1
radio input "true"
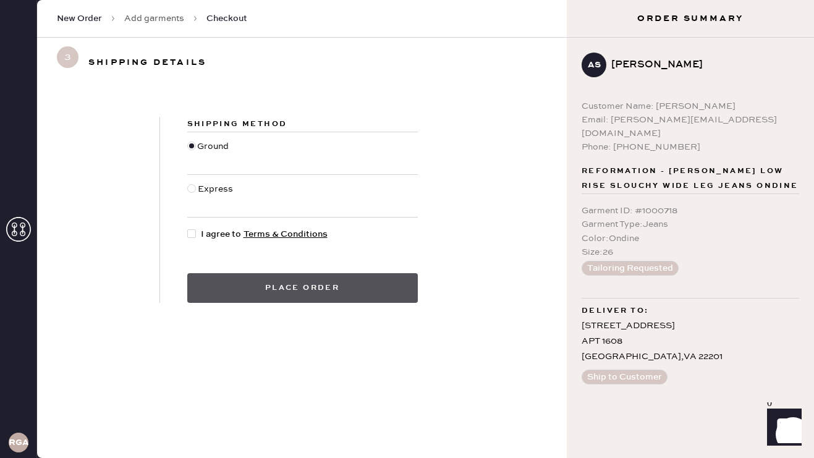
click at [379, 292] on button "Place order" at bounding box center [302, 288] width 231 height 30
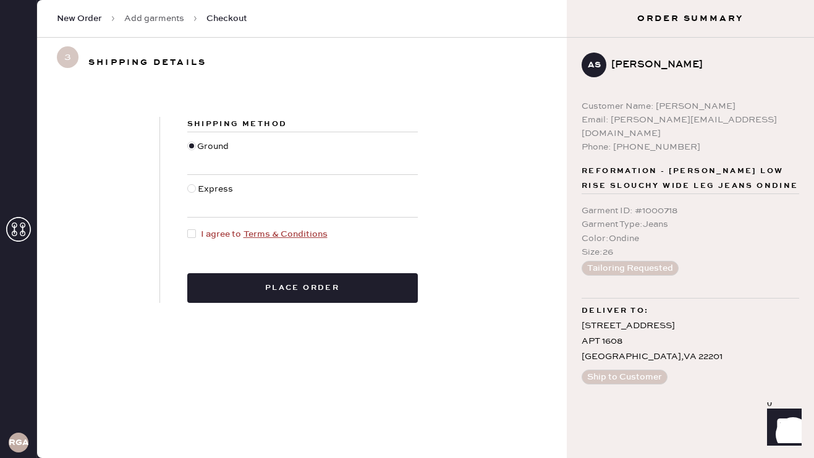
click at [199, 234] on div at bounding box center [194, 235] width 14 height 14
click at [188, 228] on input "I agree to Terms & Conditions" at bounding box center [187, 228] width 1 height 1
checkbox input "true"
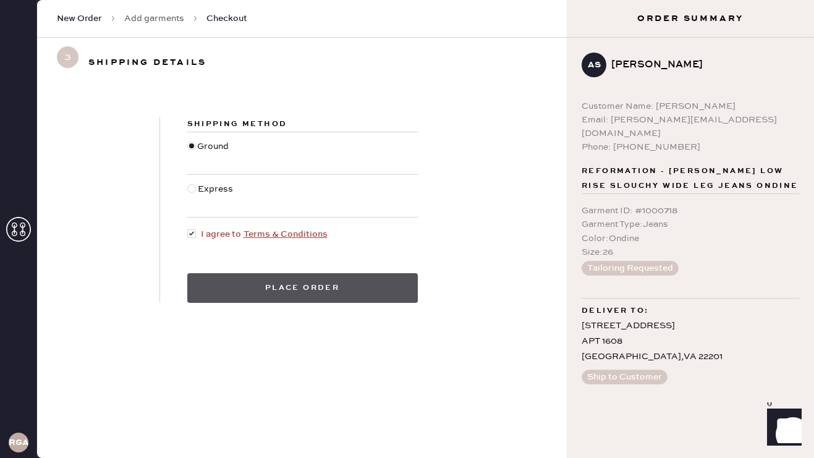
click at [214, 289] on button "Place order" at bounding box center [302, 288] width 231 height 30
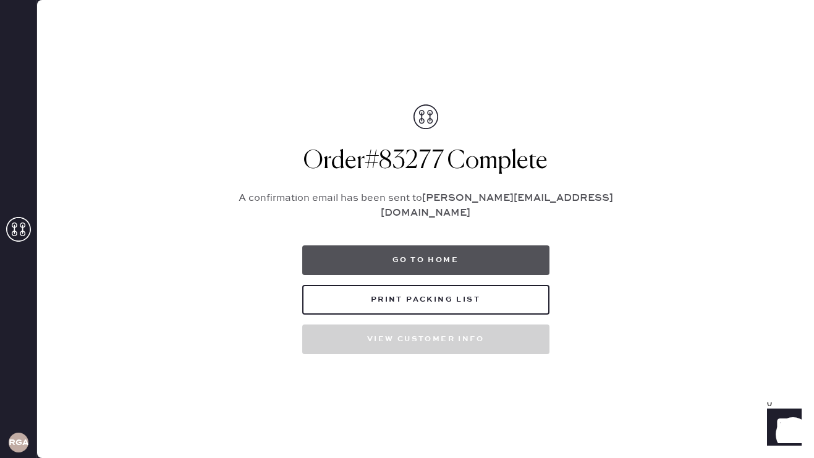
click at [471, 253] on button "Go to home" at bounding box center [425, 260] width 247 height 30
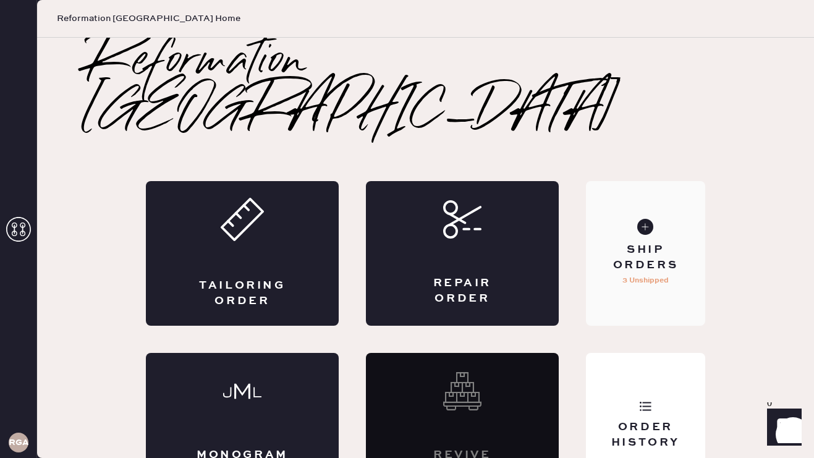
click at [649, 248] on div "Ship Orders 3 Unshipped" at bounding box center [645, 253] width 119 height 145
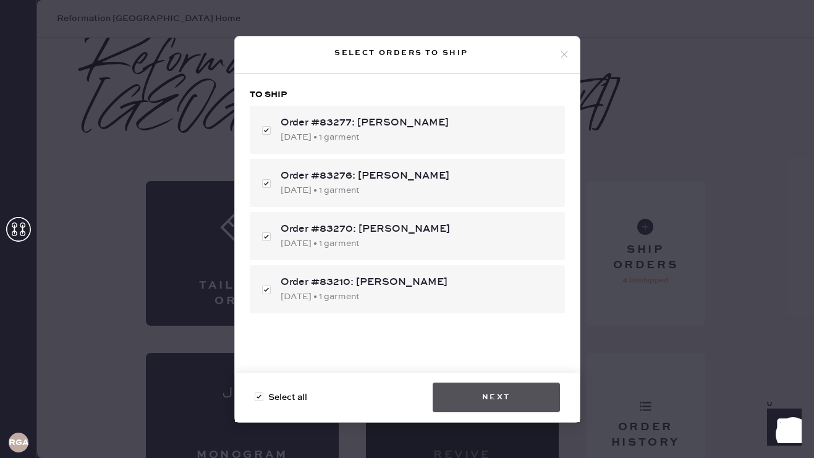
click at [458, 396] on button "Next" at bounding box center [496, 398] width 127 height 30
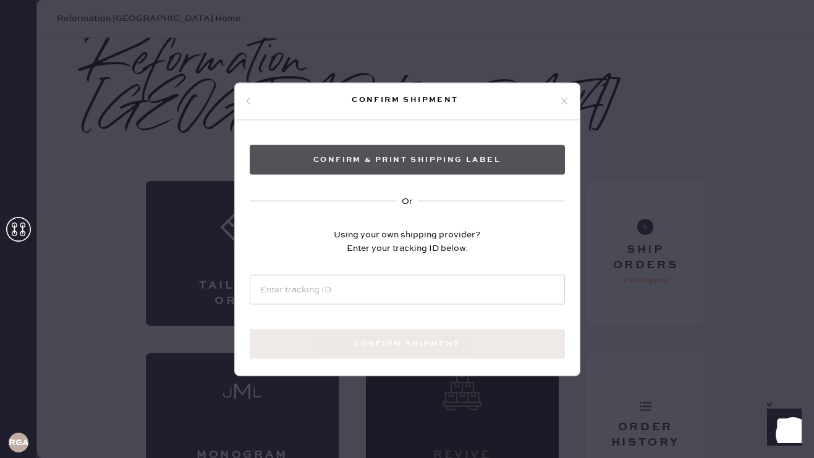
click at [381, 155] on button "Confirm & Print shipping label" at bounding box center [407, 160] width 315 height 30
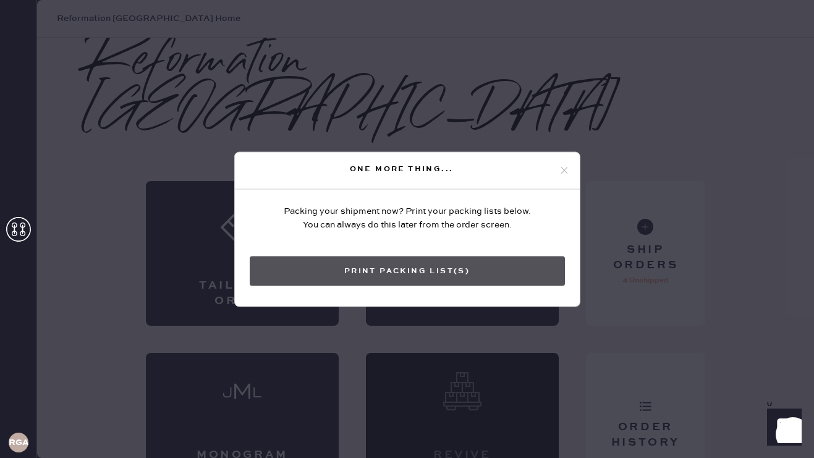
click at [351, 271] on button "Print Packing List(s)" at bounding box center [407, 271] width 315 height 30
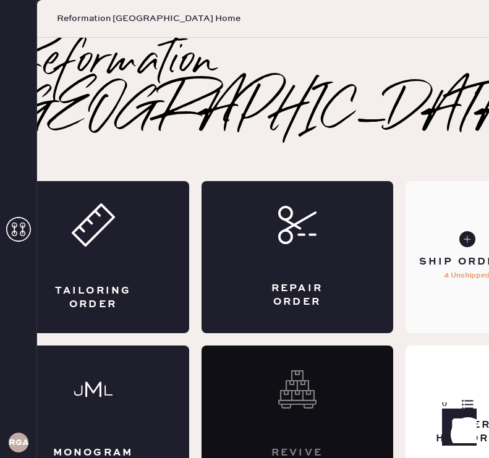
click at [418, 294] on div "Ship Orders 4 Unshipped" at bounding box center [468, 257] width 124 height 152
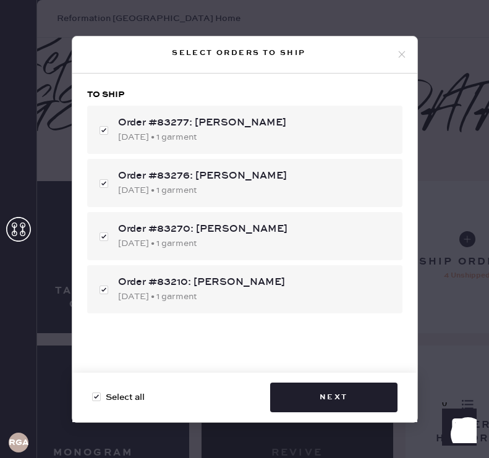
click at [389, 41] on div "Select orders to ship" at bounding box center [244, 54] width 345 height 37
checkbox input "false"
click at [409, 28] on div "Select orders to ship To ship Order #83277: ANGIE SLATER 10/04/2025 • 1 garment…" at bounding box center [244, 229] width 489 height 458
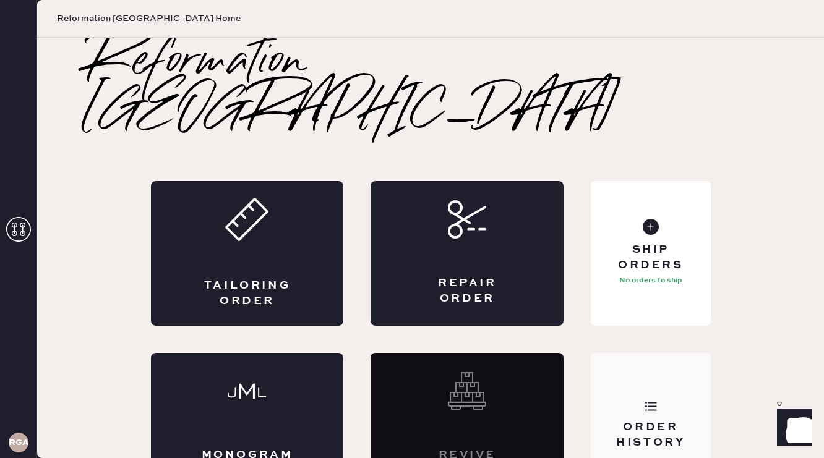
click at [488, 365] on div "Order History" at bounding box center [649, 425] width 119 height 145
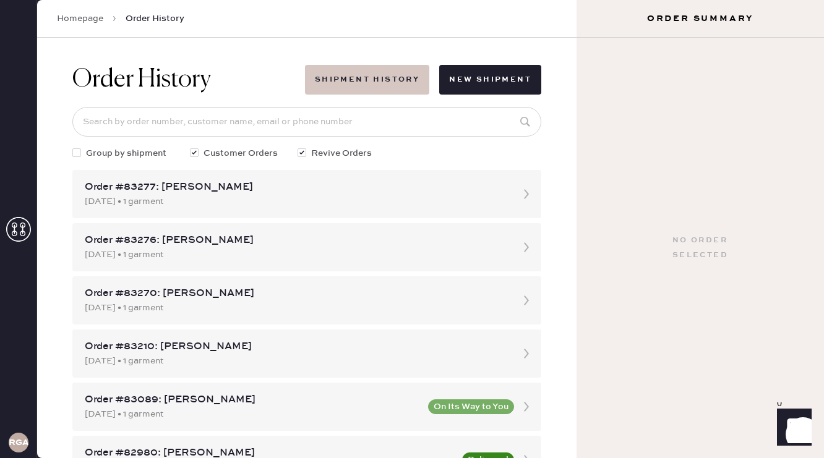
click at [352, 78] on button "Shipment History" at bounding box center [367, 80] width 124 height 30
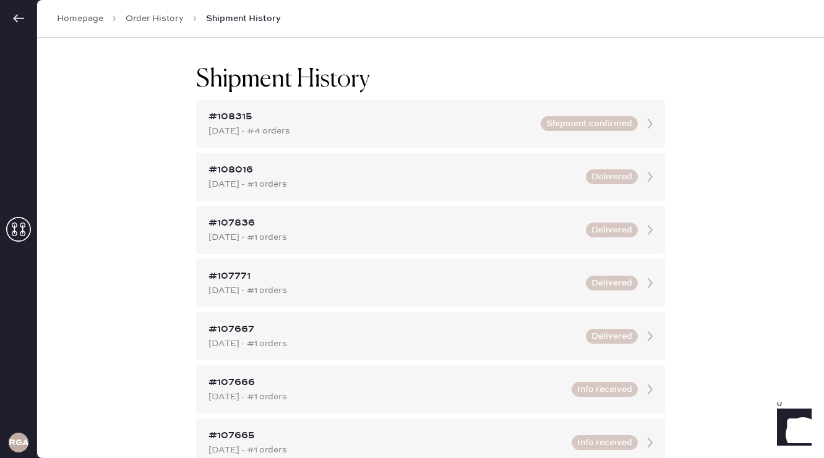
click at [174, 21] on link "Order History" at bounding box center [155, 18] width 58 height 12
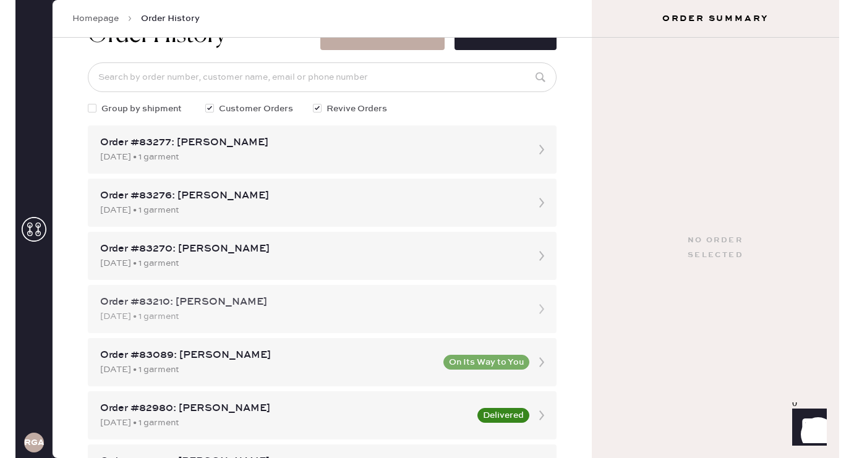
scroll to position [58, 0]
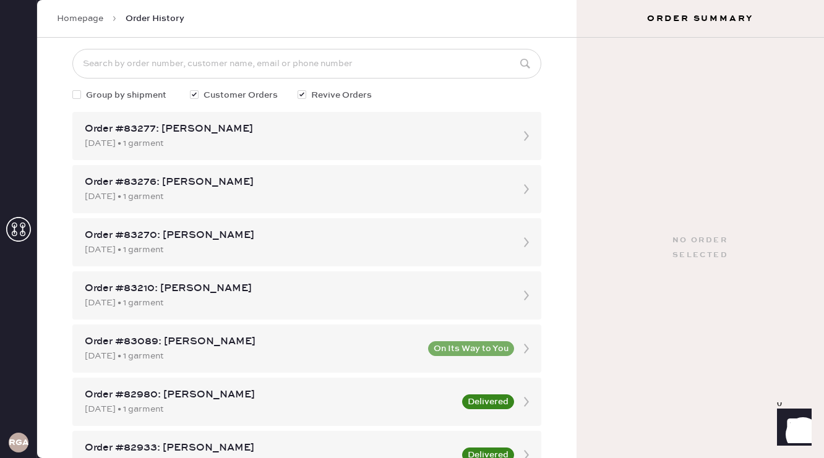
click at [78, 95] on div at bounding box center [76, 94] width 9 height 9
click at [73, 89] on input "Group by shipment" at bounding box center [72, 88] width 1 height 1
checkbox input "true"
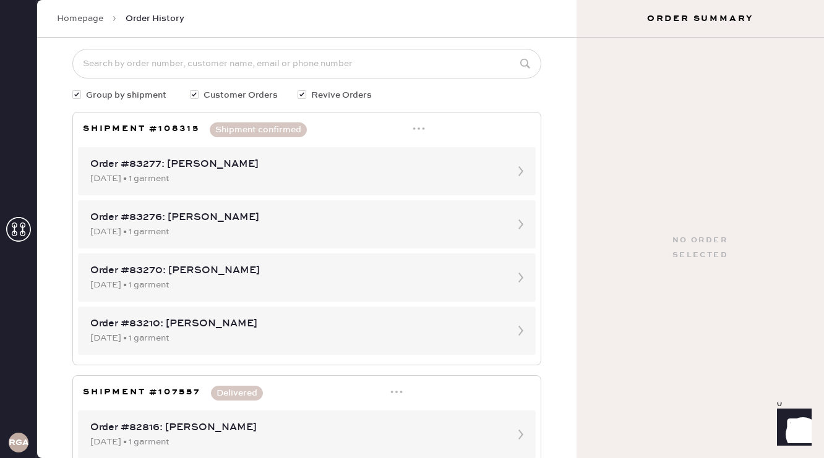
click at [420, 123] on icon at bounding box center [418, 128] width 12 height 12
click at [483, 96] on div "Group by shipment Customer Orders Revive Orders" at bounding box center [306, 95] width 469 height 14
